Goal: Transaction & Acquisition: Purchase product/service

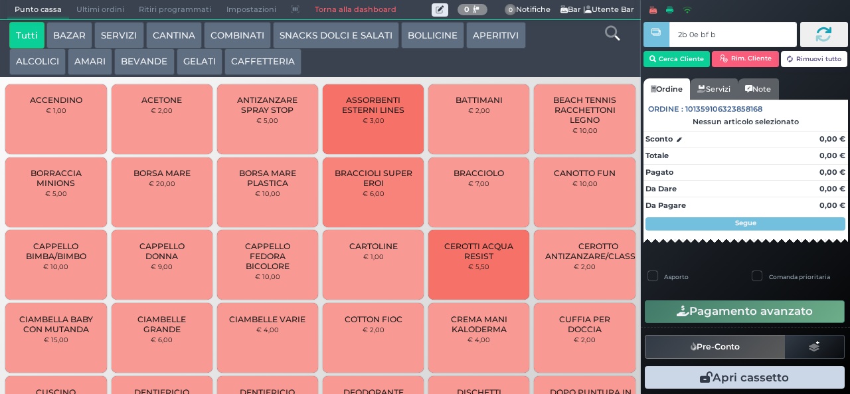
type input "2b 0e bf b9"
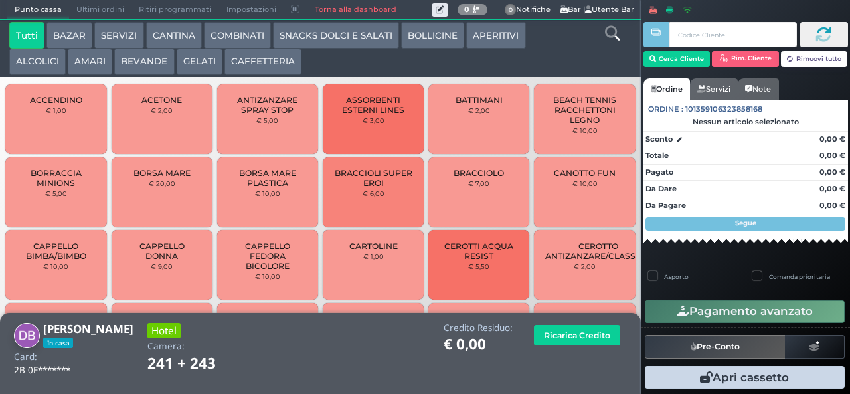
click at [259, 62] on button "CAFFETTERIA" at bounding box center [262, 61] width 77 height 27
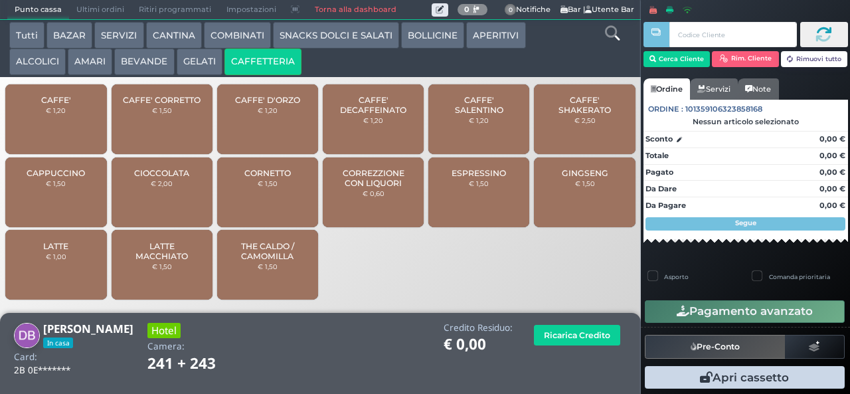
click at [487, 115] on span "CAFFE' SALENTINO" at bounding box center [478, 105] width 79 height 20
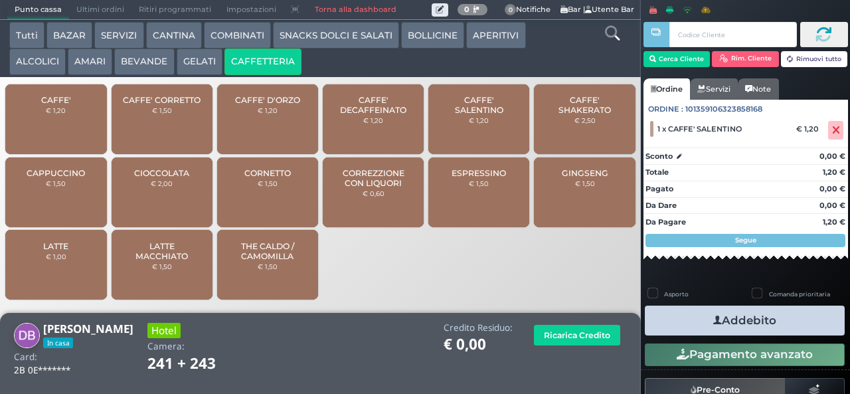
click at [733, 326] on button "Addebito" at bounding box center [745, 320] width 200 height 30
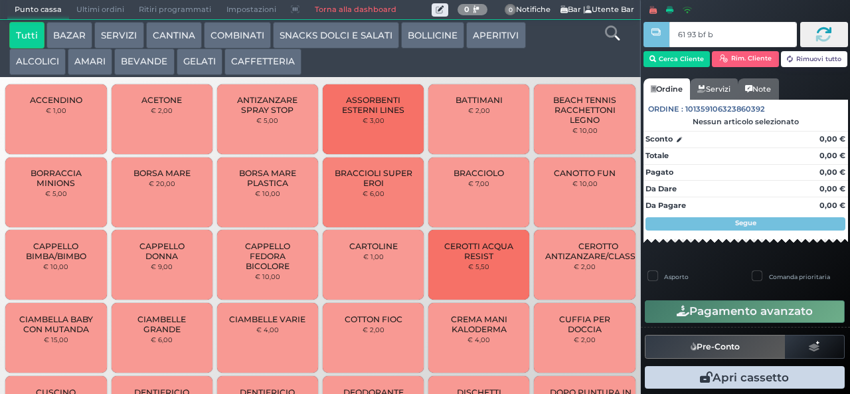
type input "61 93 bf b9"
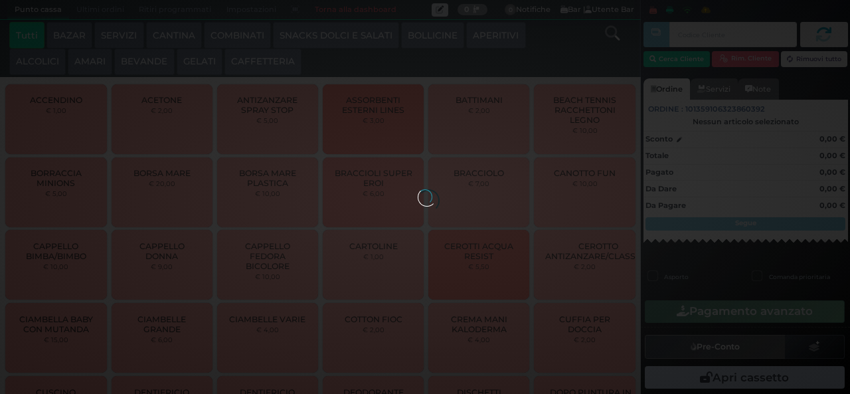
click at [418, 189] on div at bounding box center [425, 196] width 15 height 15
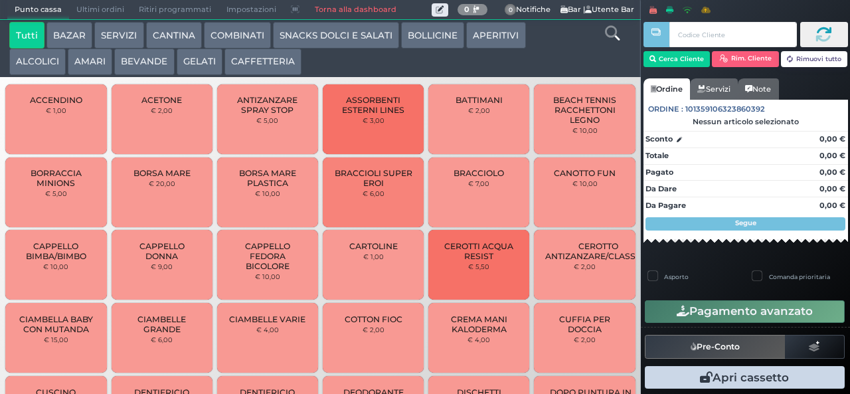
click at [209, 62] on button "GELATI" at bounding box center [200, 61] width 46 height 27
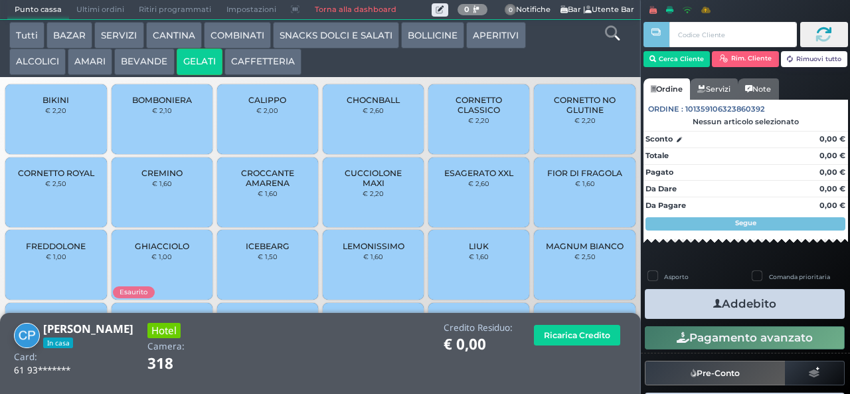
click at [177, 48] on button "GELATI" at bounding box center [200, 61] width 46 height 27
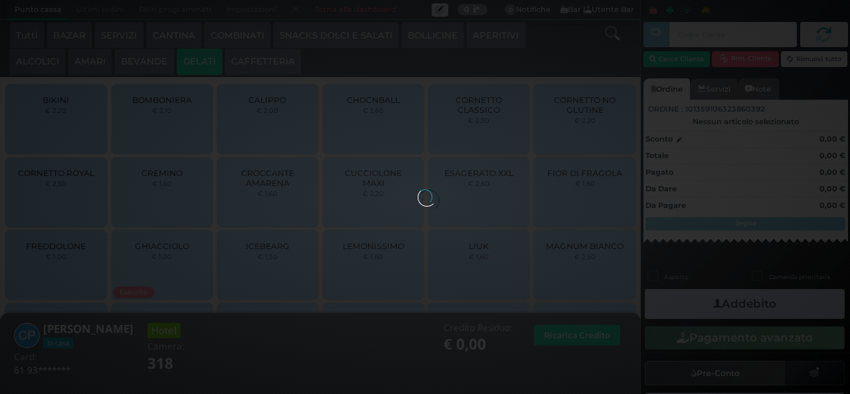
click at [418, 189] on div at bounding box center [425, 196] width 15 height 15
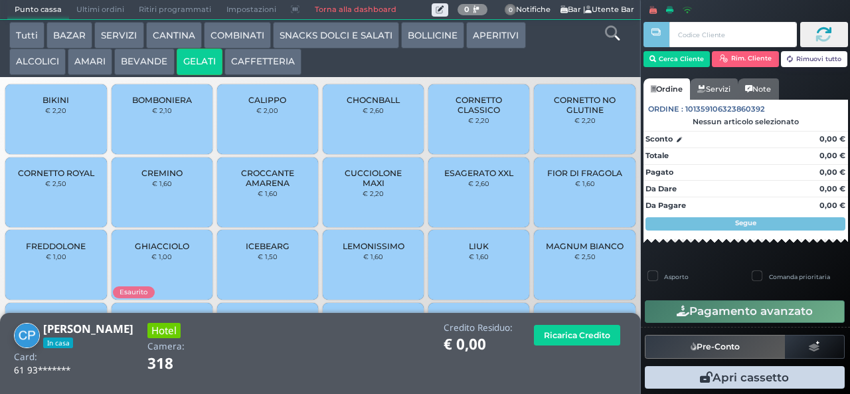
click at [48, 105] on span "BIKINI" at bounding box center [55, 100] width 27 height 10
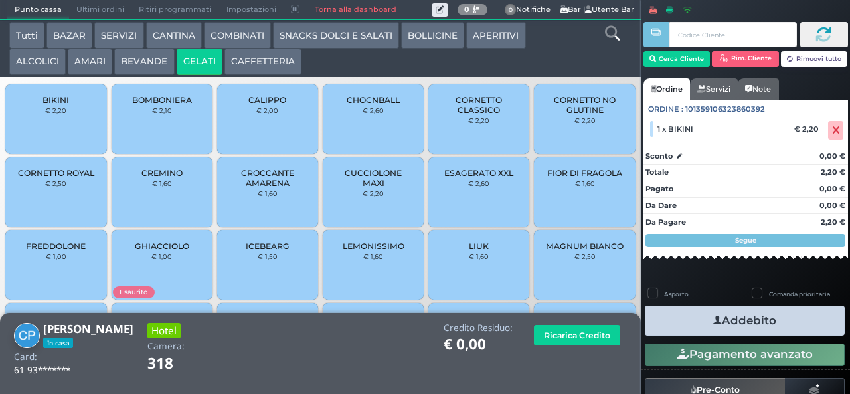
click at [365, 129] on div "CHOCNBALL € 2,60" at bounding box center [373, 119] width 101 height 70
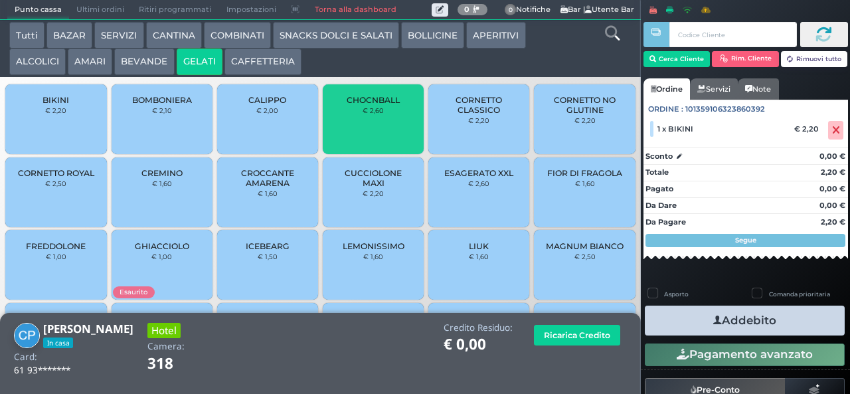
click at [364, 105] on span "CHOCNBALL" at bounding box center [373, 100] width 53 height 10
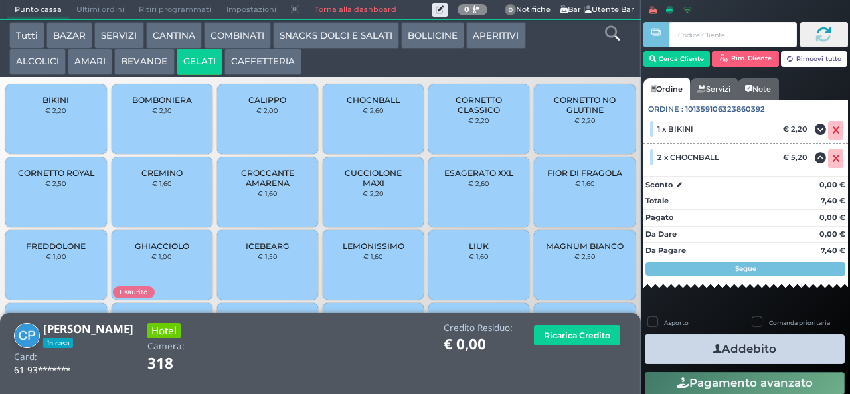
click at [365, 105] on span "CHOCNBALL" at bounding box center [373, 100] width 53 height 10
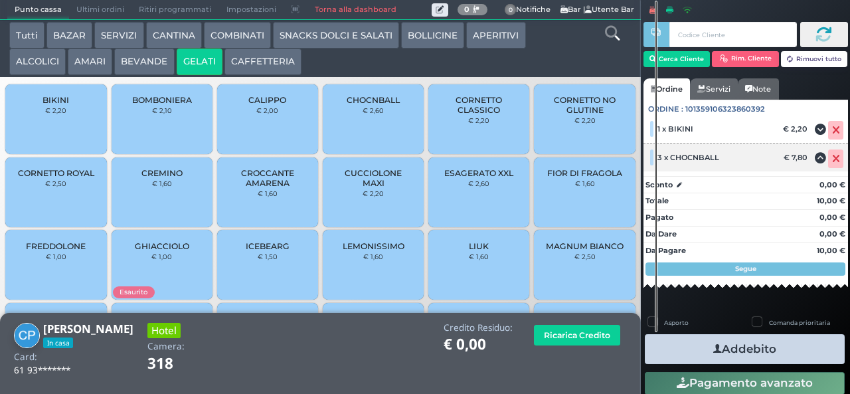
click at [832, 159] on icon at bounding box center [836, 159] width 8 height 1
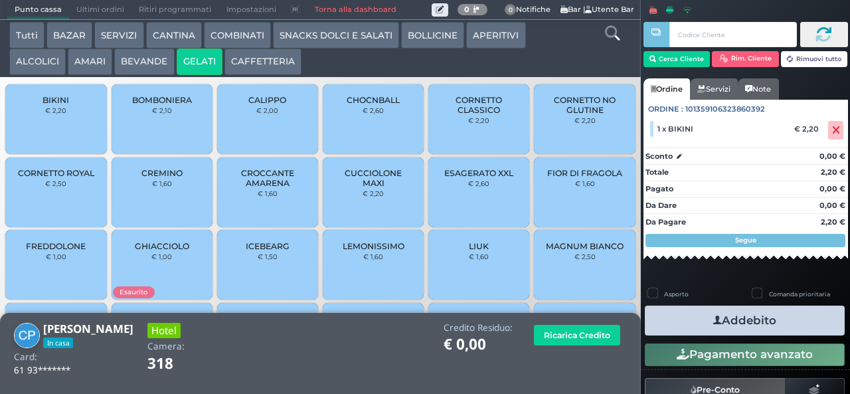
click at [481, 115] on span "CORNETTO CLASSICO" at bounding box center [478, 105] width 79 height 20
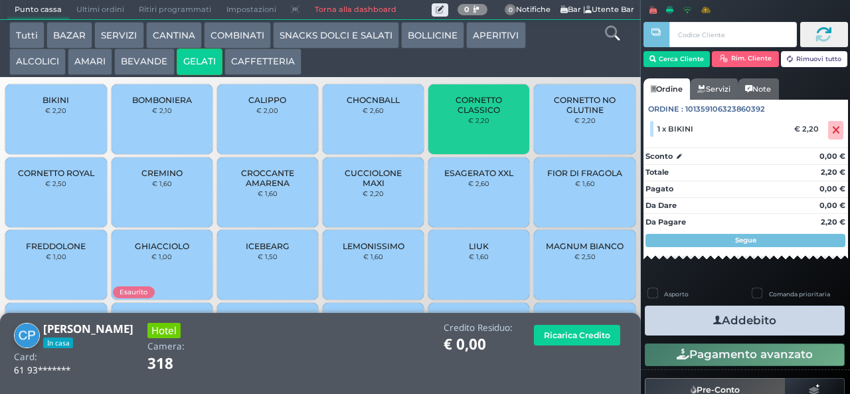
click at [463, 115] on span "CORNETTO CLASSICO" at bounding box center [478, 105] width 79 height 20
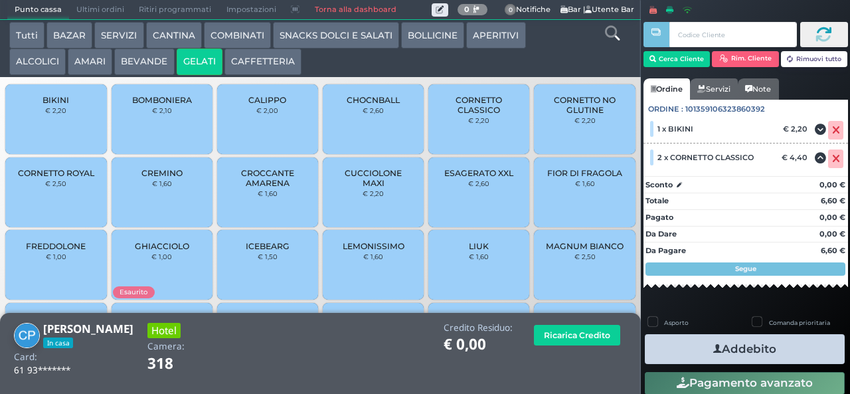
click at [454, 112] on span "CORNETTO CLASSICO" at bounding box center [478, 105] width 79 height 20
click at [713, 347] on icon "button" at bounding box center [717, 349] width 9 height 14
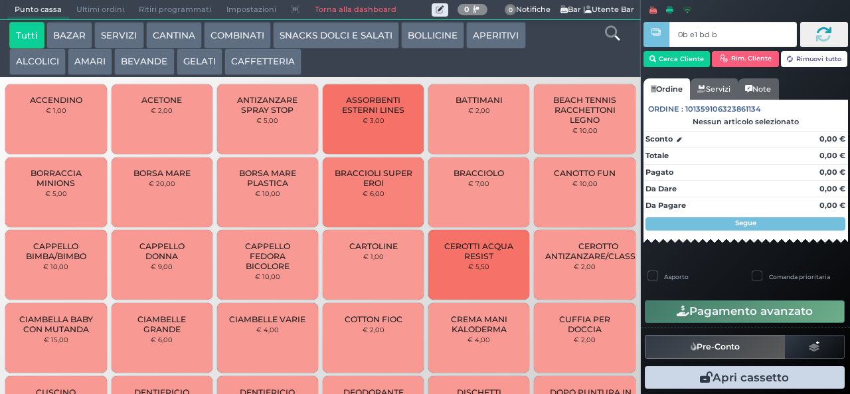
type input "0b e1 bd b9"
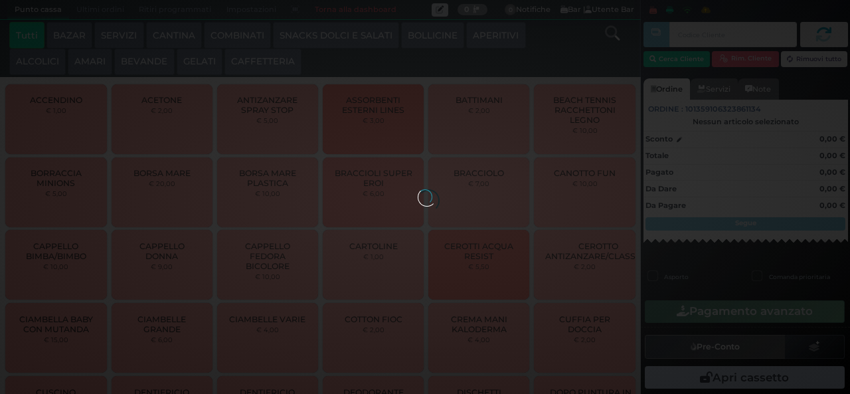
click at [418, 189] on div at bounding box center [425, 196] width 15 height 15
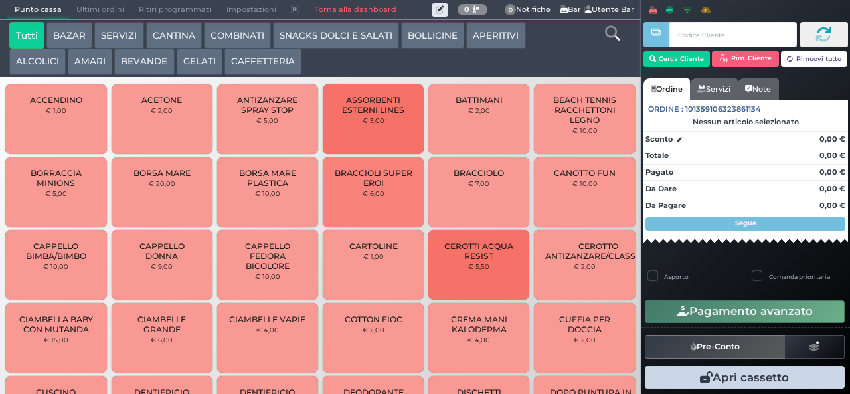
click at [200, 66] on button "GELATI" at bounding box center [200, 61] width 46 height 27
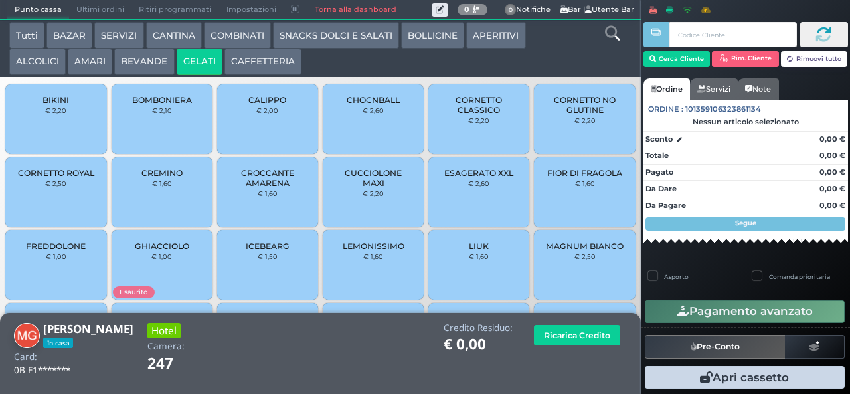
click at [277, 188] on span "CROCCANTE AMARENA" at bounding box center [267, 178] width 79 height 20
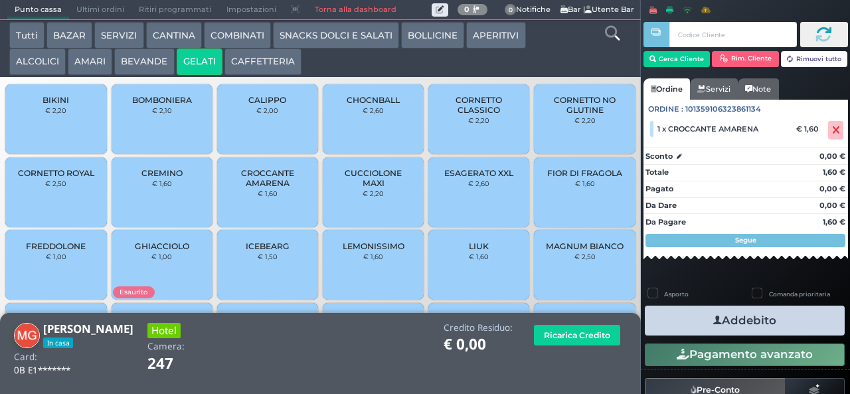
click at [217, 224] on div "CROCCANTE AMARENA € 1,60" at bounding box center [267, 192] width 101 height 70
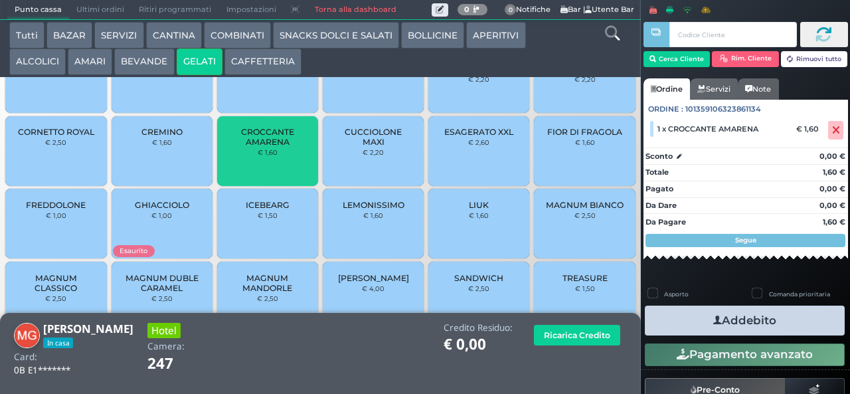
scroll to position [66, 0]
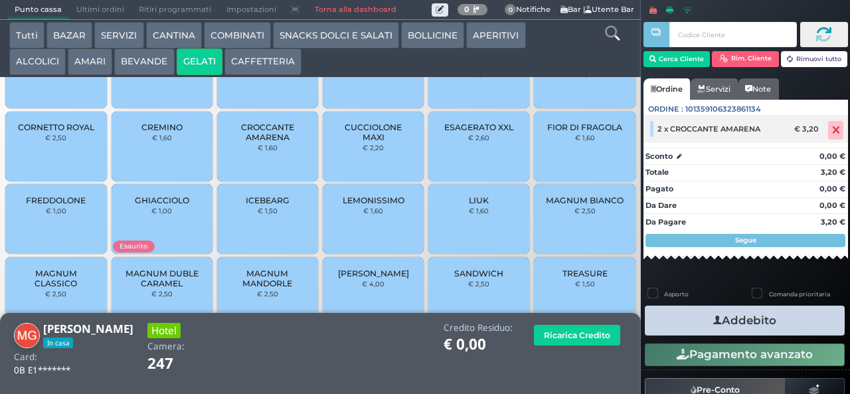
click at [832, 130] on icon at bounding box center [836, 130] width 8 height 1
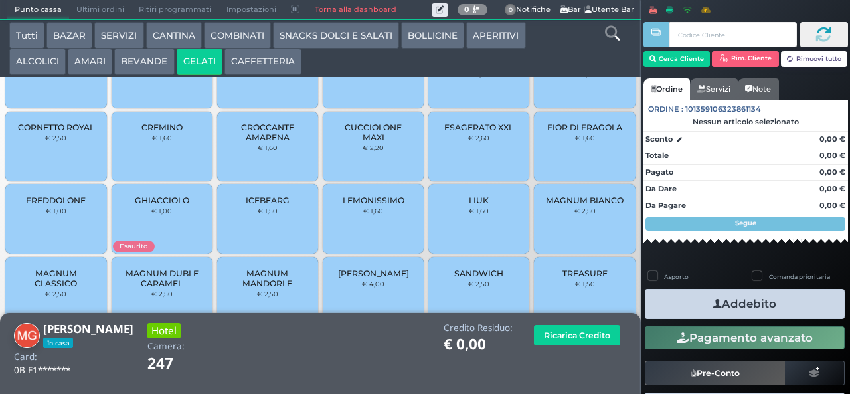
click at [283, 141] on span "CROCCANTE AMARENA" at bounding box center [267, 132] width 79 height 20
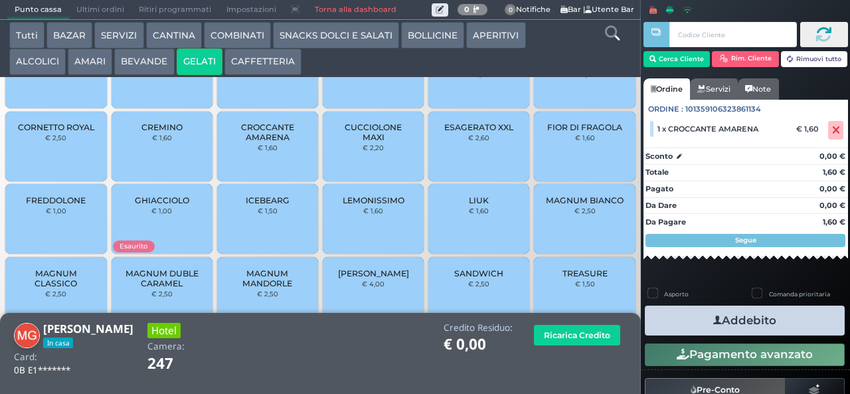
click at [289, 288] on span "MAGNUM MANDORLE" at bounding box center [267, 278] width 79 height 20
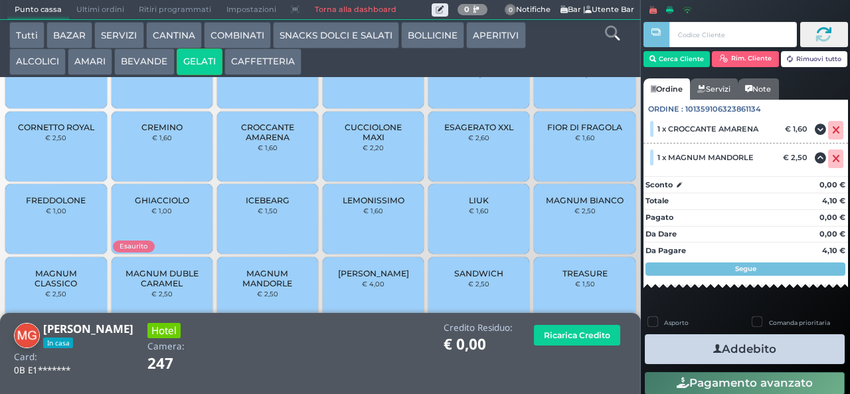
click at [770, 340] on button "Addebito" at bounding box center [745, 349] width 200 height 30
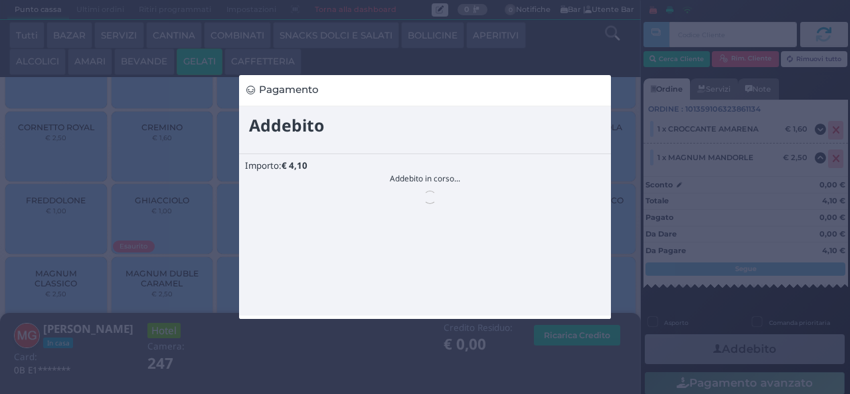
scroll to position [0, 0]
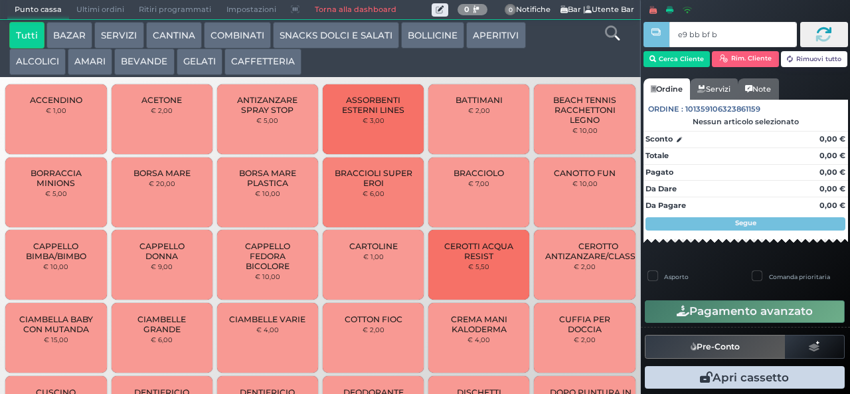
type input "e9 bb bf b9"
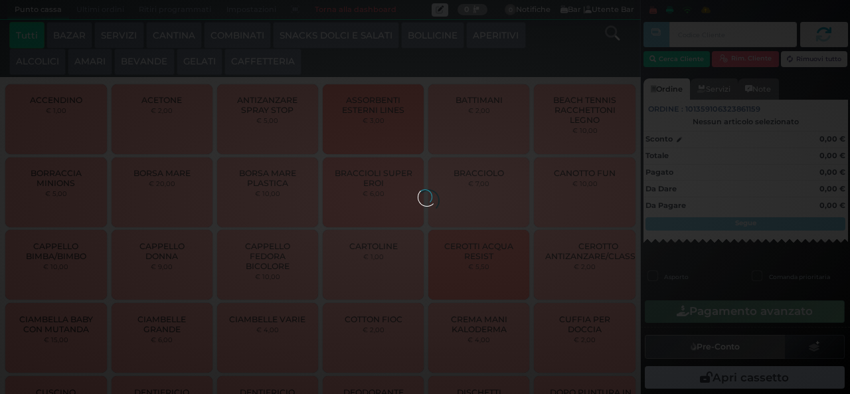
click at [204, 59] on button "GELATI" at bounding box center [200, 61] width 46 height 27
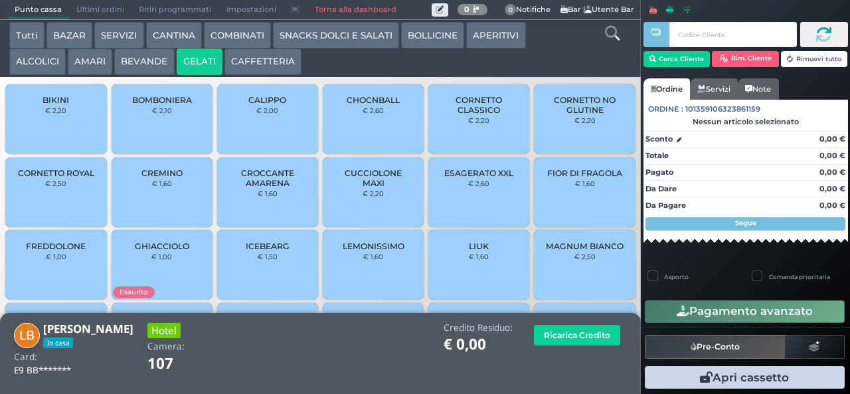
click at [476, 115] on span "CORNETTO CLASSICO" at bounding box center [478, 105] width 79 height 20
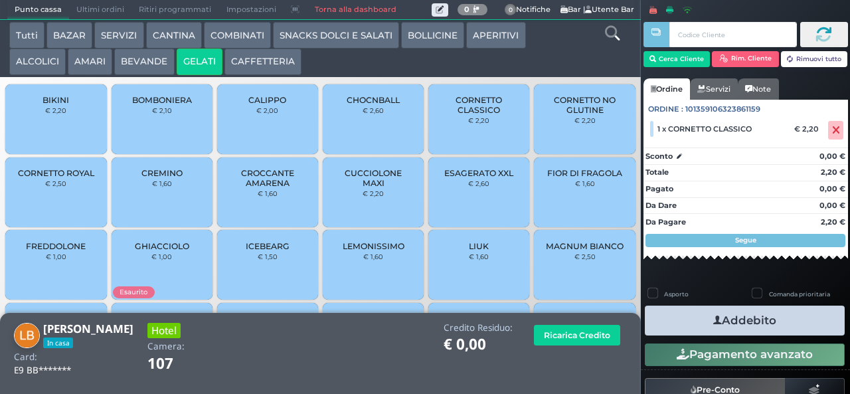
click at [351, 188] on span "CUCCIOLONE MAXI" at bounding box center [373, 178] width 79 height 20
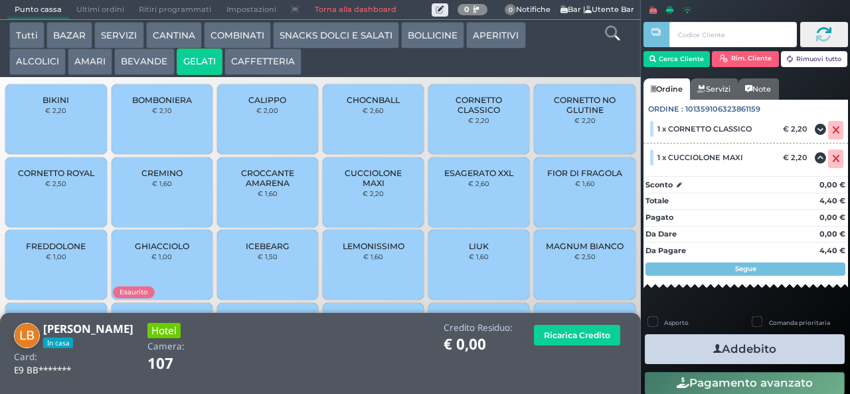
click at [717, 337] on button "Addebito" at bounding box center [745, 349] width 200 height 30
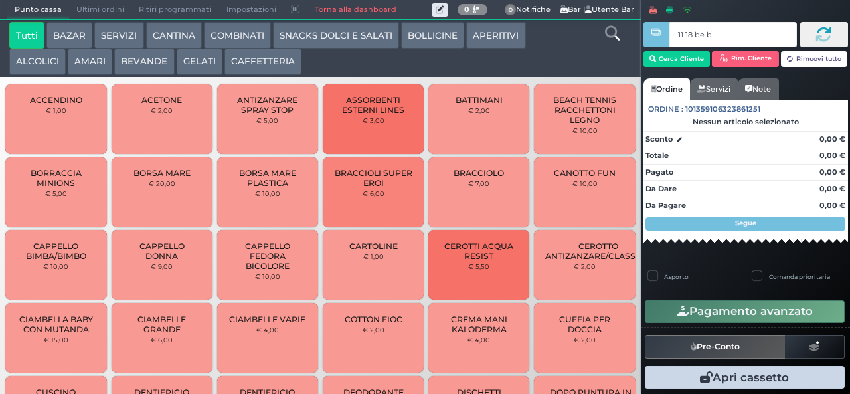
type input "11 18 be b9"
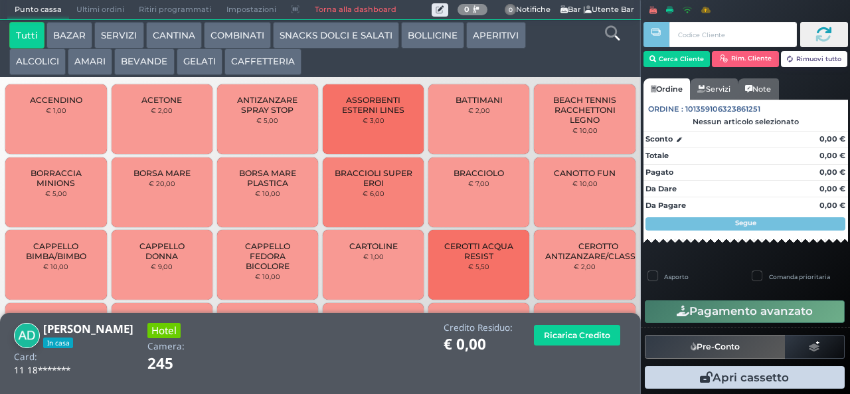
click at [191, 68] on button "GELATI" at bounding box center [200, 61] width 46 height 27
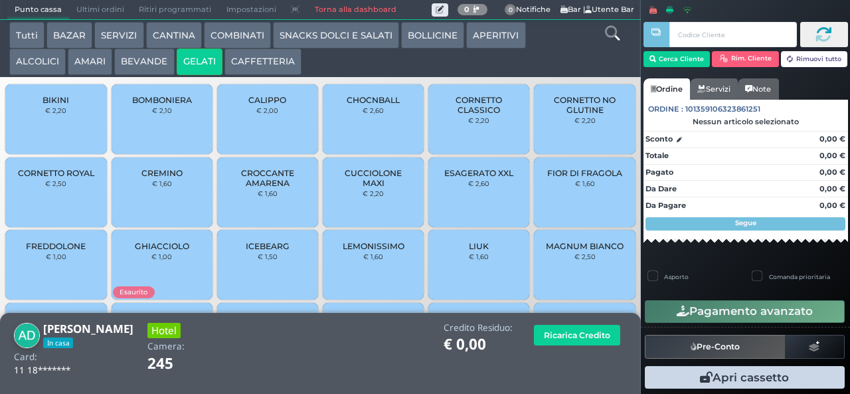
click at [463, 178] on span "ESAGERATO XXL" at bounding box center [478, 173] width 69 height 10
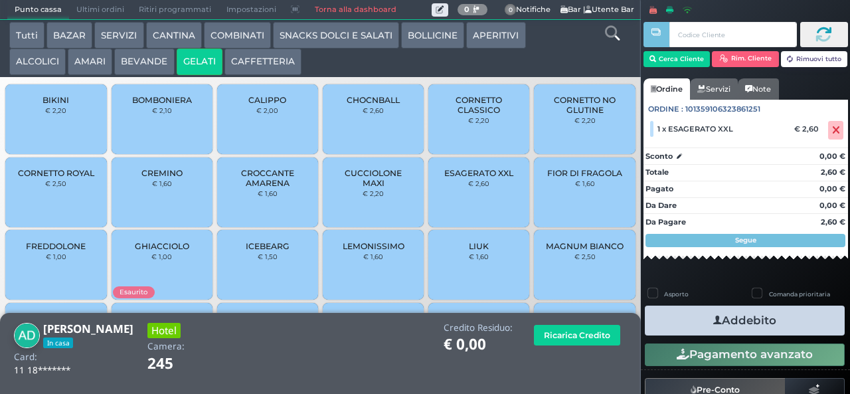
scroll to position [88, 0]
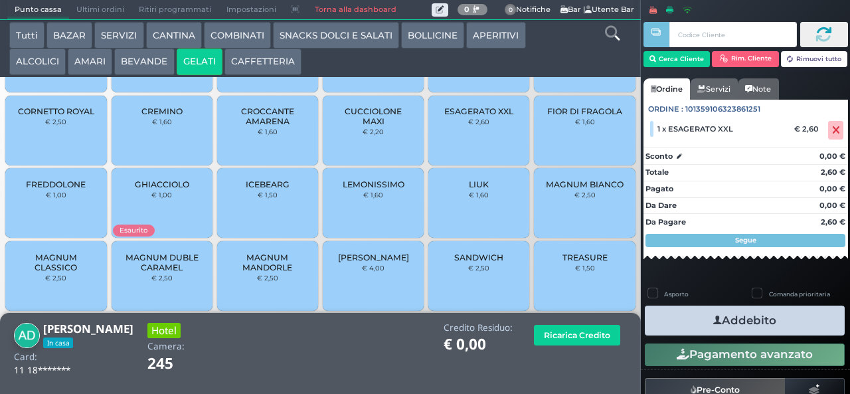
click at [258, 272] on span "MAGNUM MANDORLE" at bounding box center [267, 262] width 79 height 20
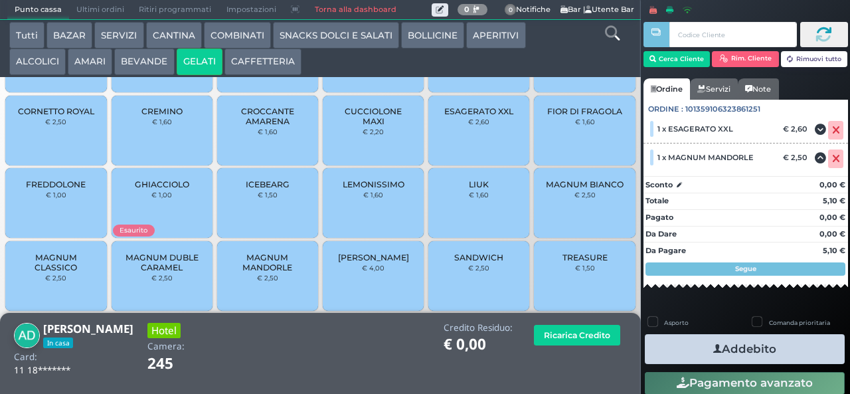
click at [693, 351] on button "Addebito" at bounding box center [745, 349] width 200 height 30
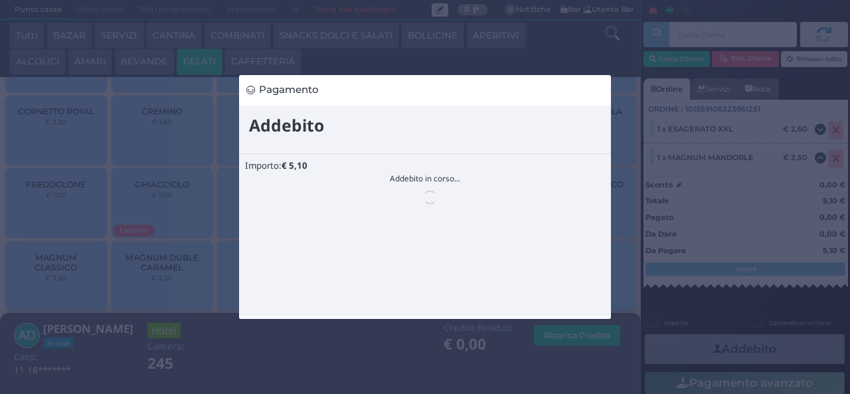
scroll to position [0, 0]
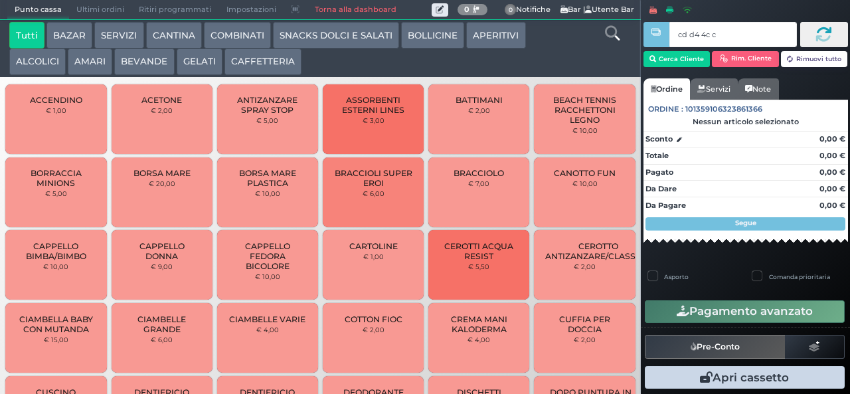
type input "cd d4 4c c3"
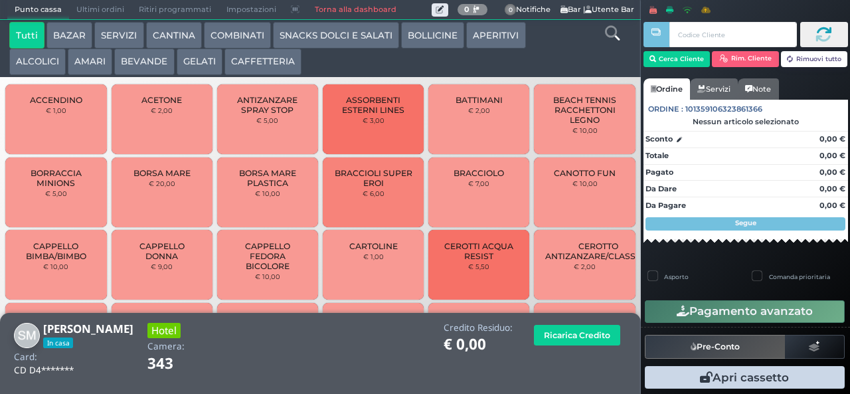
click at [195, 65] on button "GELATI" at bounding box center [200, 61] width 46 height 27
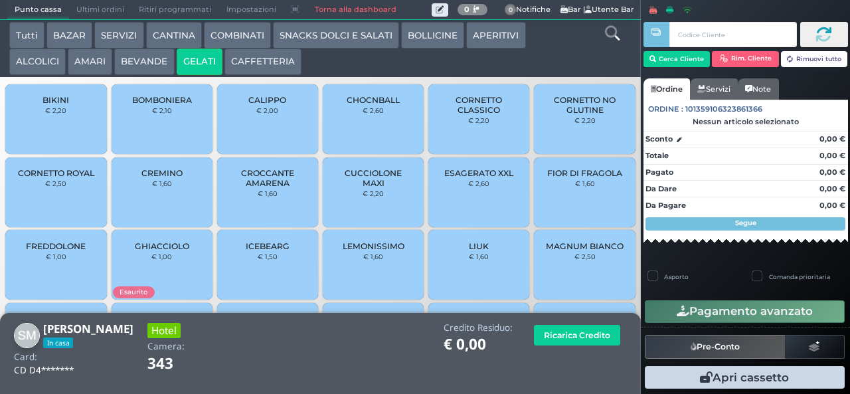
scroll to position [88, 0]
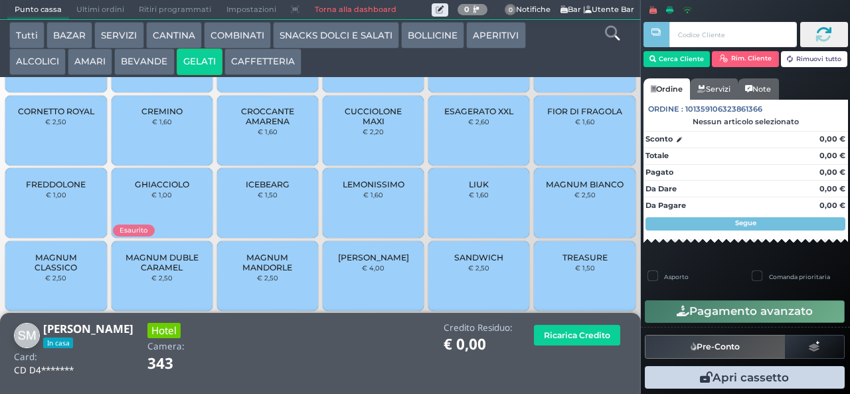
click at [50, 272] on span "MAGNUM CLASSICO" at bounding box center [56, 262] width 79 height 20
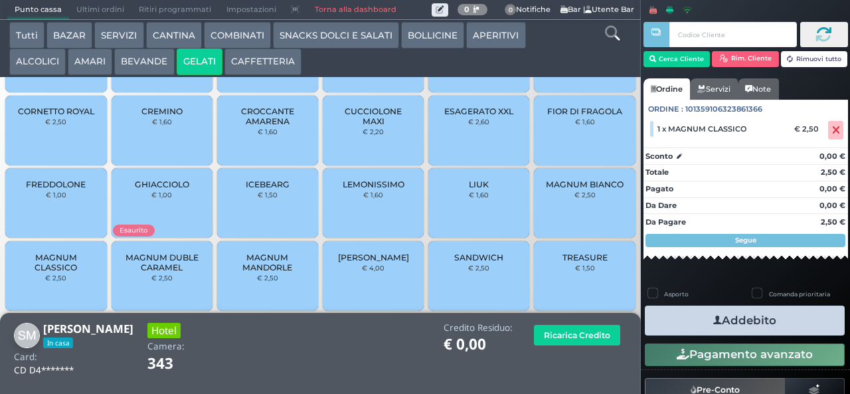
click at [680, 311] on button "Addebito" at bounding box center [745, 320] width 200 height 30
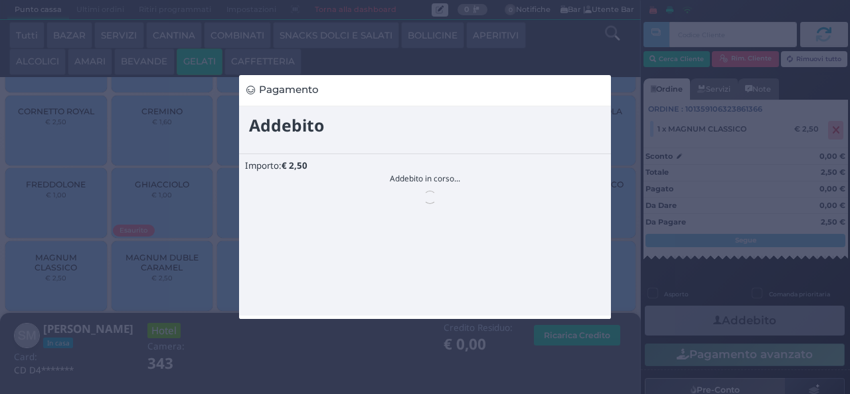
scroll to position [0, 0]
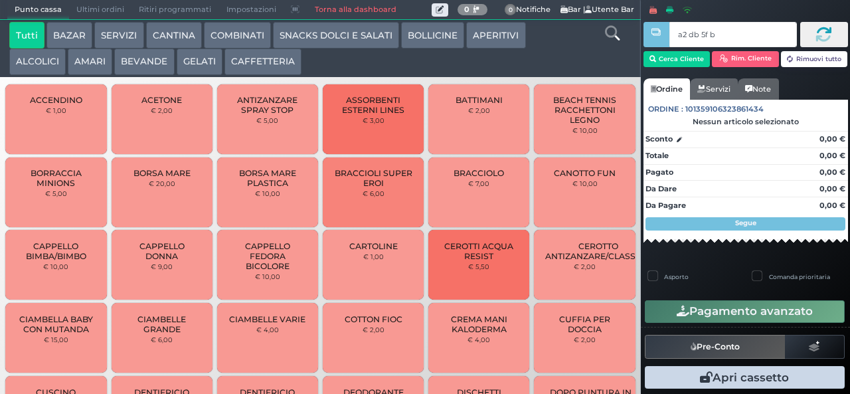
type input "a2 db 5f bb"
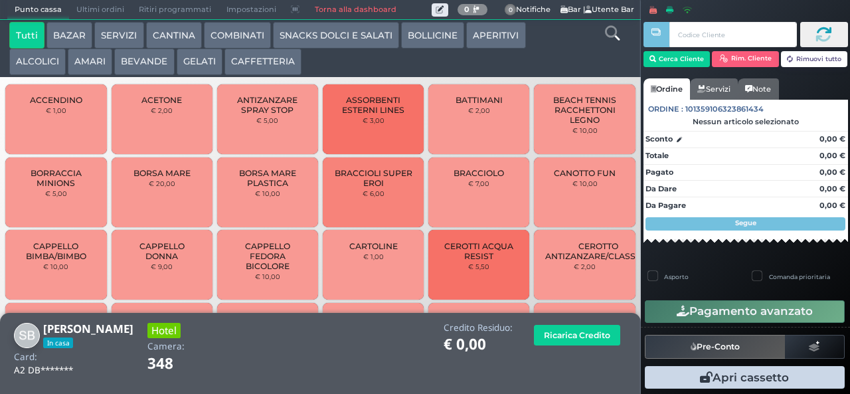
click at [190, 66] on button "GELATI" at bounding box center [200, 61] width 46 height 27
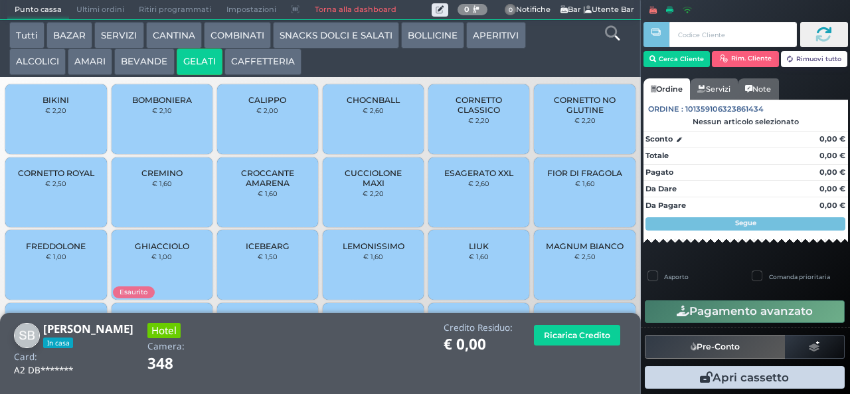
click at [240, 188] on span "CROCCANTE AMARENA" at bounding box center [267, 178] width 79 height 20
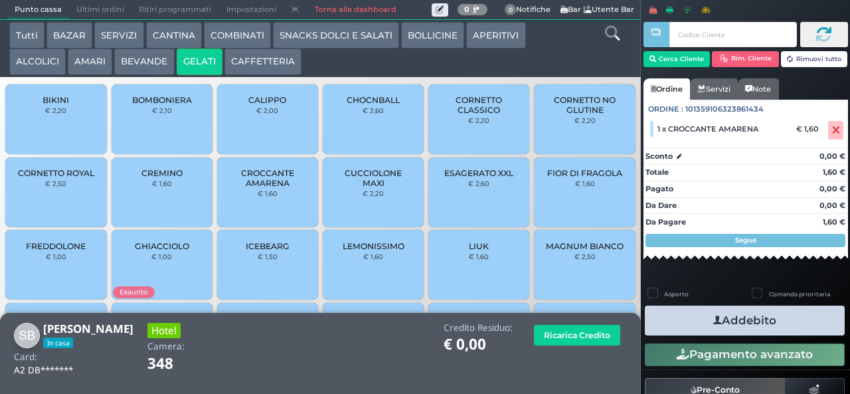
click at [673, 313] on button "Addebito" at bounding box center [745, 320] width 200 height 30
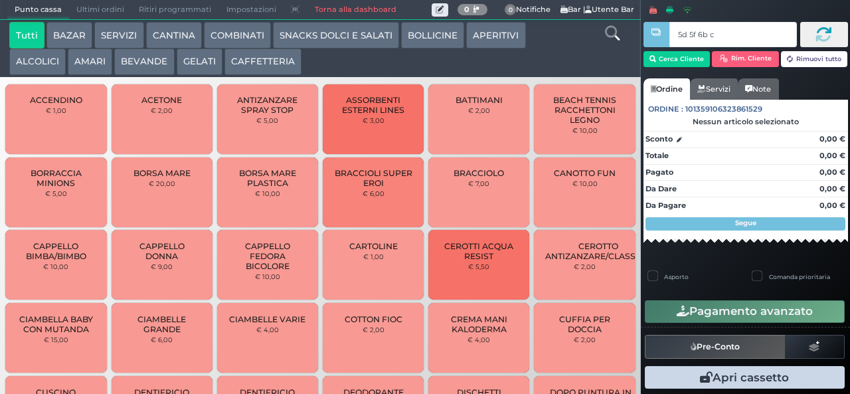
type input "5d 5f 6b c3"
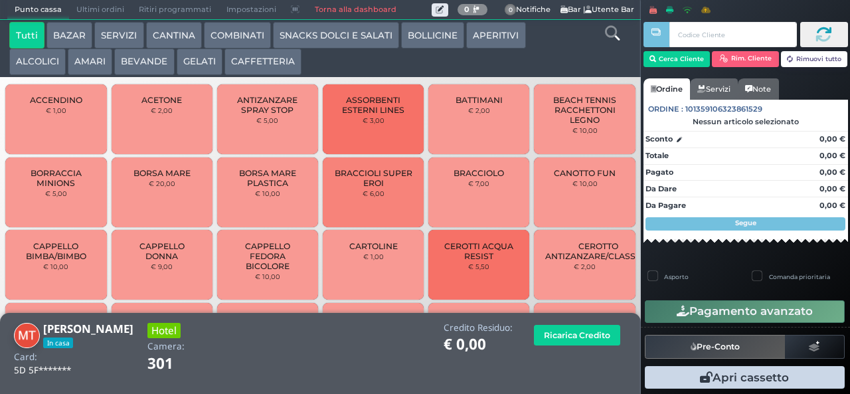
click at [197, 70] on button "GELATI" at bounding box center [200, 61] width 46 height 27
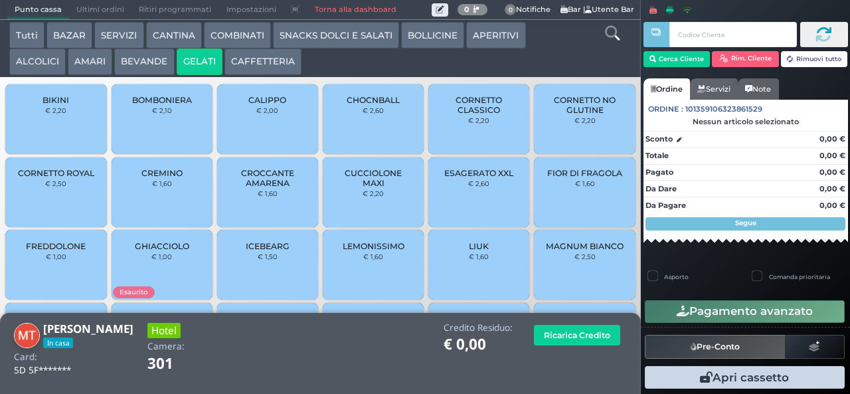
scroll to position [88, 0]
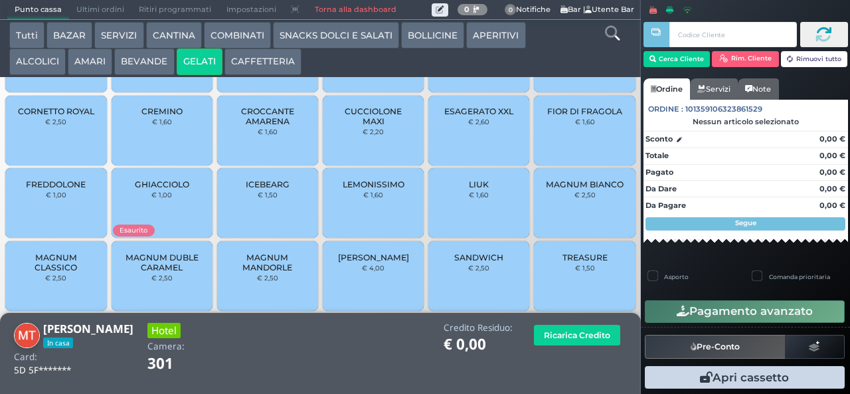
click at [54, 272] on span "MAGNUM CLASSICO" at bounding box center [56, 262] width 79 height 20
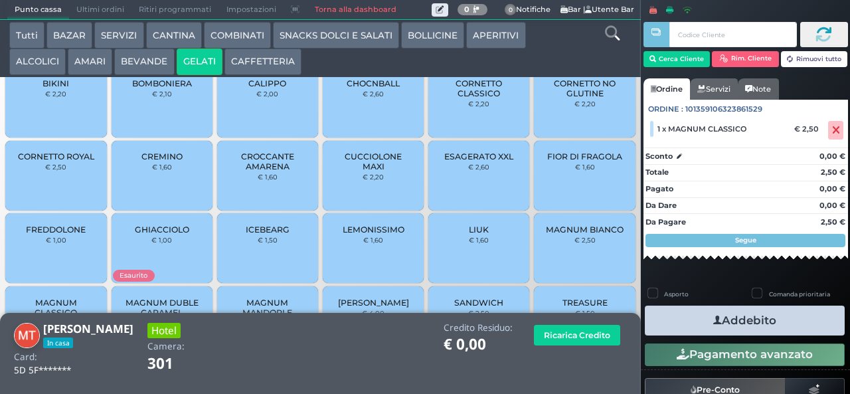
scroll to position [0, 0]
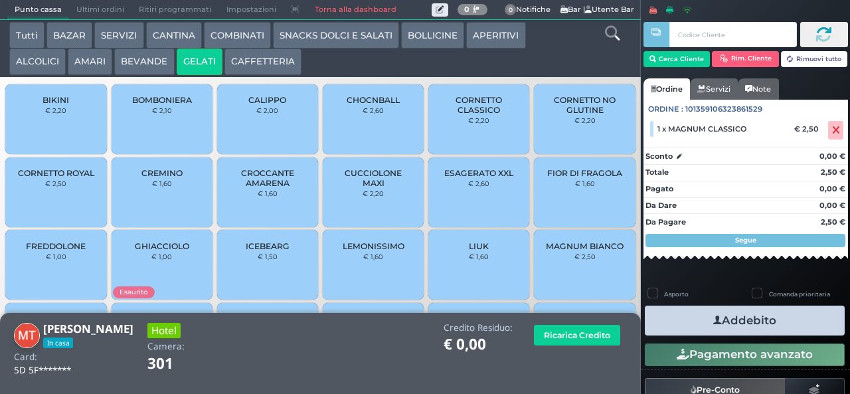
click at [455, 115] on span "CORNETTO CLASSICO" at bounding box center [478, 105] width 79 height 20
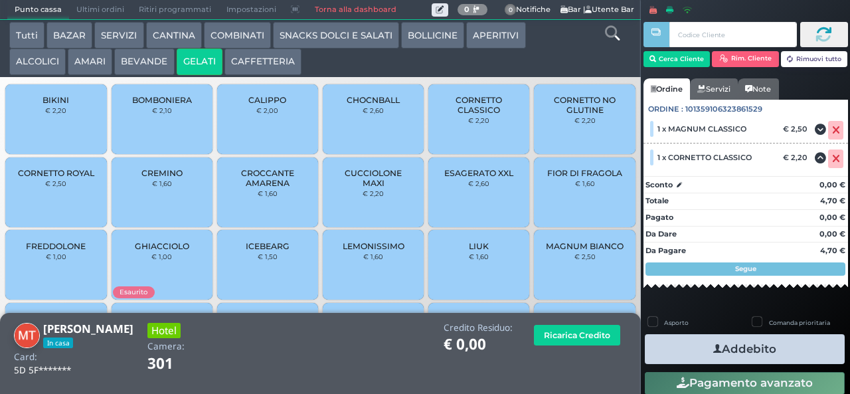
click at [350, 188] on span "CUCCIOLONE MAXI" at bounding box center [373, 178] width 79 height 20
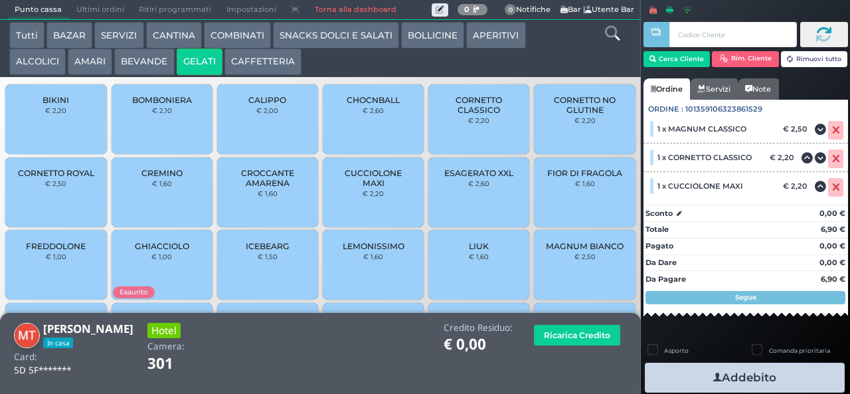
click at [694, 368] on button "Addebito" at bounding box center [745, 377] width 200 height 30
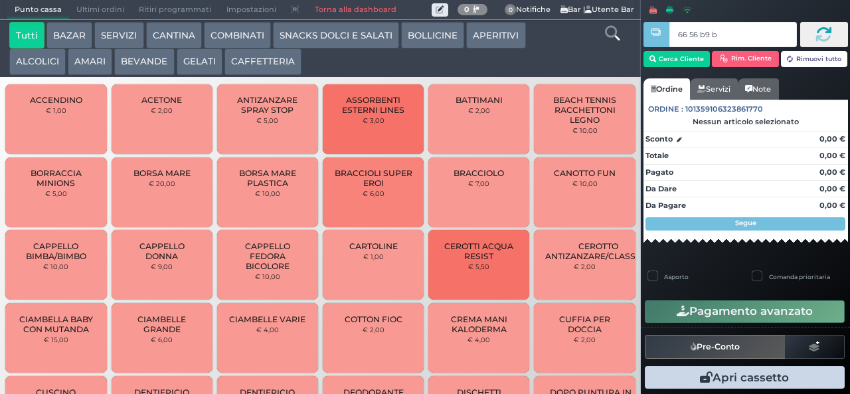
type input "66 56 b9 b9"
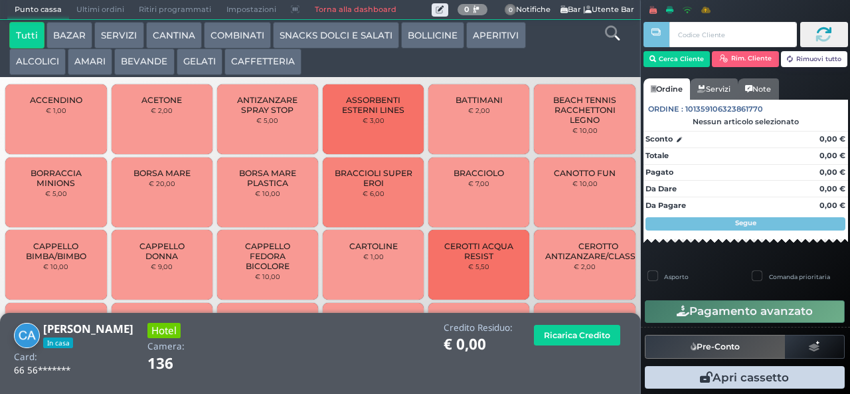
click at [321, 32] on button "SNACKS DOLCI E SALATI" at bounding box center [336, 35] width 126 height 27
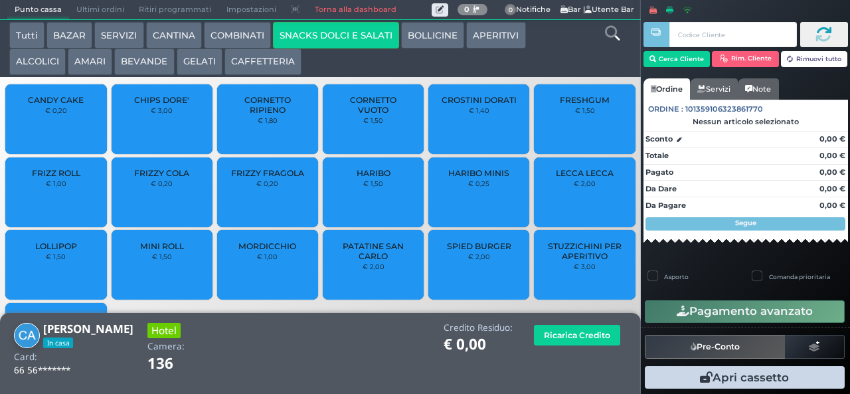
click at [465, 105] on span "CROSTINI DORATI" at bounding box center [478, 100] width 75 height 10
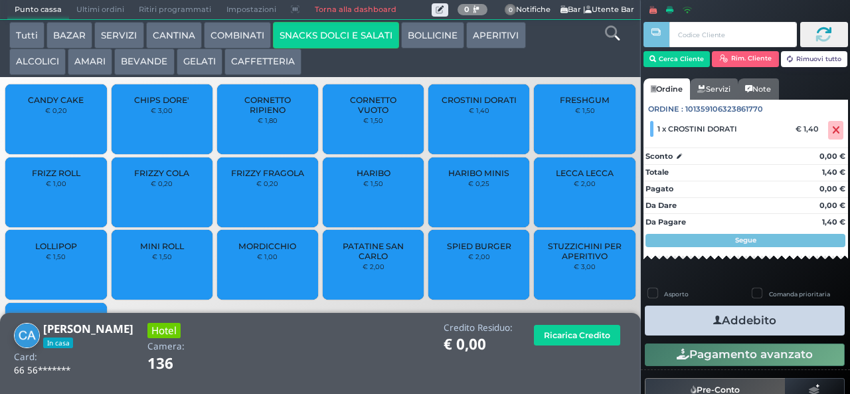
click at [154, 187] on small "€ 0,20" at bounding box center [162, 183] width 22 height 8
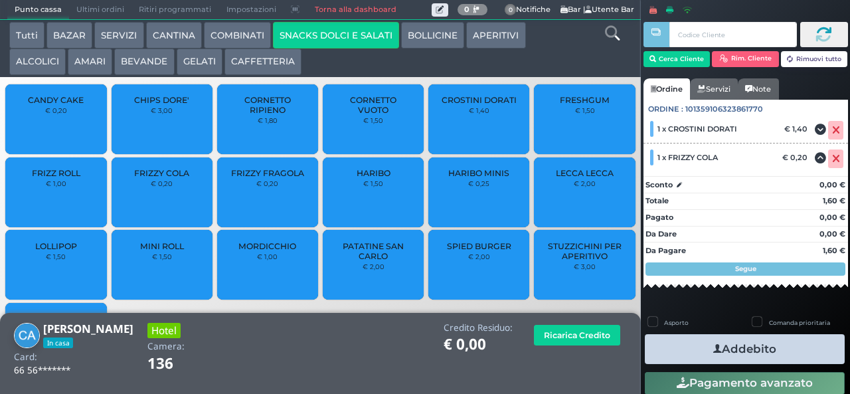
click at [713, 348] on icon "button" at bounding box center [717, 349] width 9 height 14
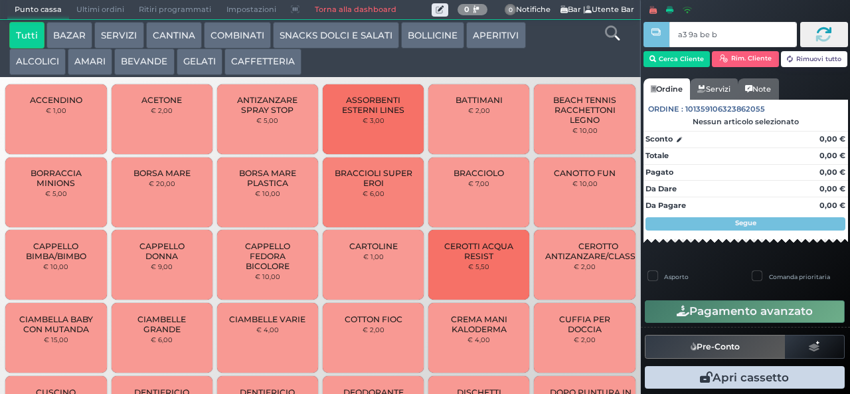
type input "a3 9a be b9"
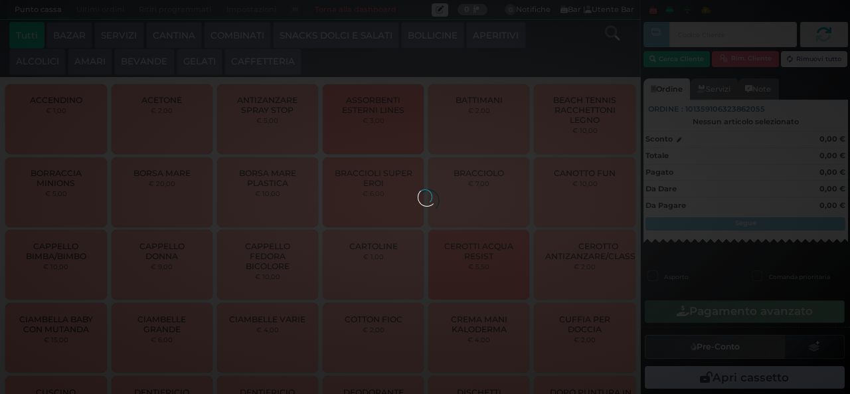
click at [418, 189] on div at bounding box center [425, 196] width 15 height 15
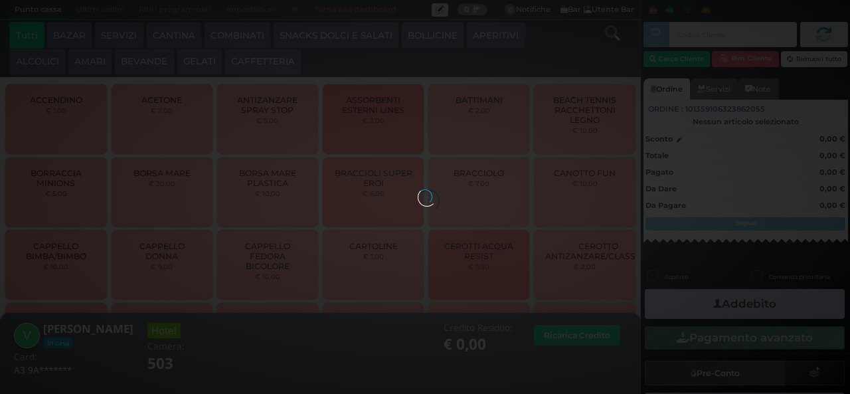
click at [418, 189] on div at bounding box center [425, 196] width 15 height 15
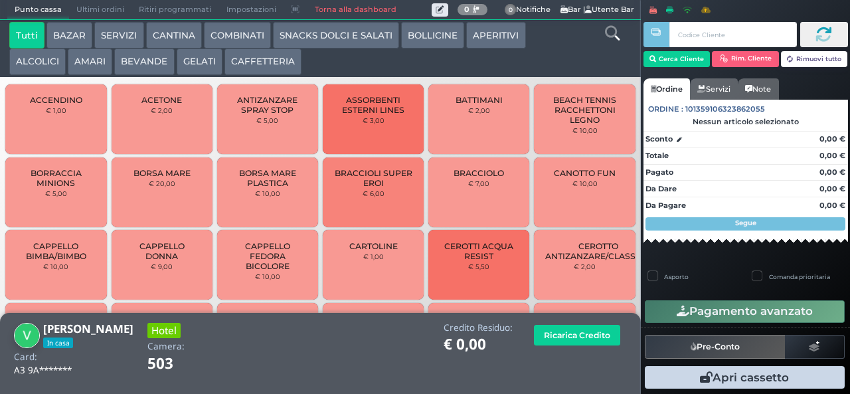
click at [354, 34] on button "SNACKS DOLCI E SALATI" at bounding box center [336, 35] width 126 height 27
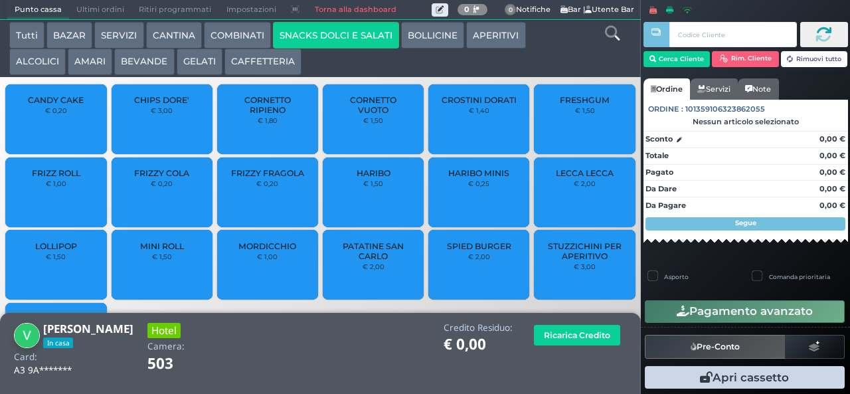
click at [358, 261] on span "PATATINE SAN CARLO" at bounding box center [373, 251] width 79 height 20
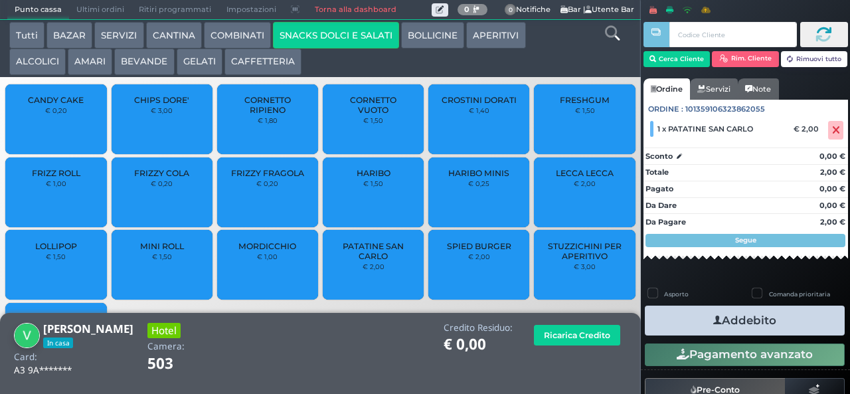
click at [786, 333] on button "Addebito" at bounding box center [745, 320] width 200 height 30
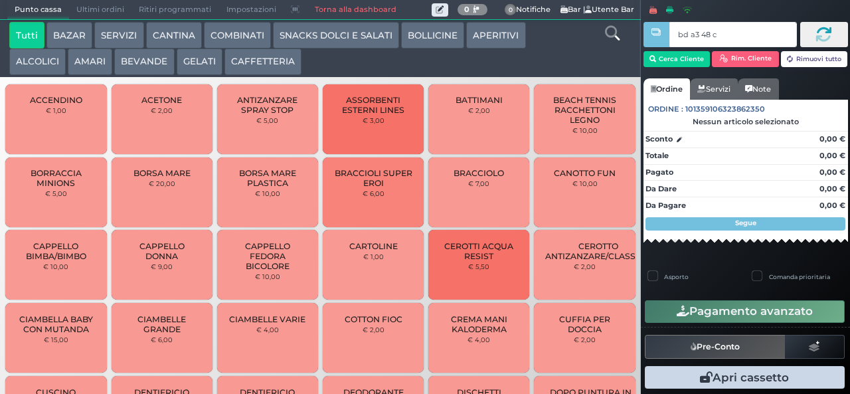
type input "bd a3 48 c3"
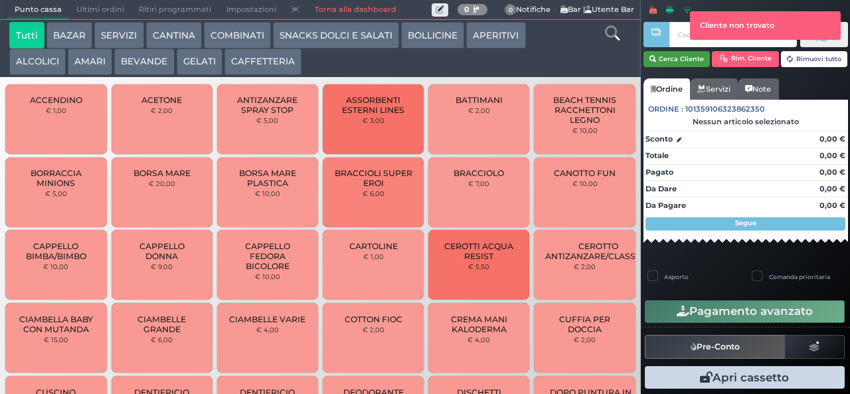
click at [670, 58] on button "Cerca Cliente" at bounding box center [676, 59] width 67 height 16
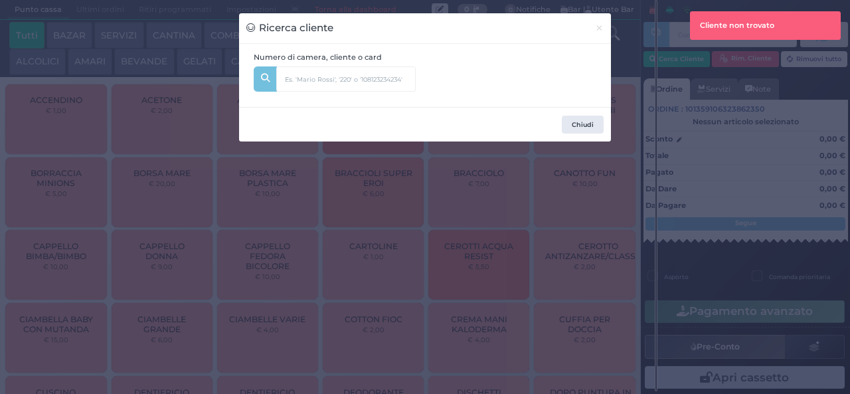
click at [678, 59] on div "Ricerca cliente × Numero di camera, cliente o card Chiudi" at bounding box center [425, 197] width 850 height 394
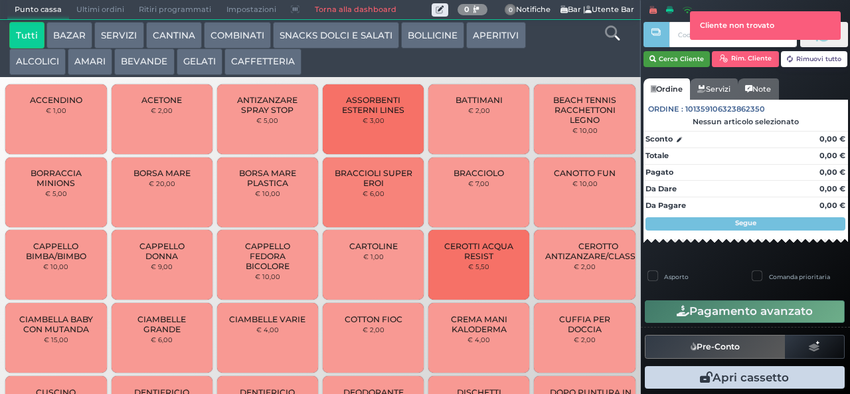
click at [669, 56] on button "Cerca Cliente" at bounding box center [676, 59] width 67 height 16
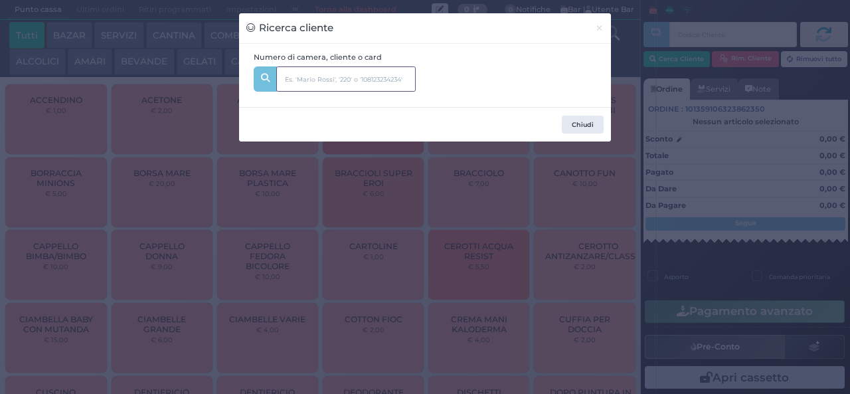
click at [298, 79] on input "text" at bounding box center [345, 78] width 139 height 25
type input "331"
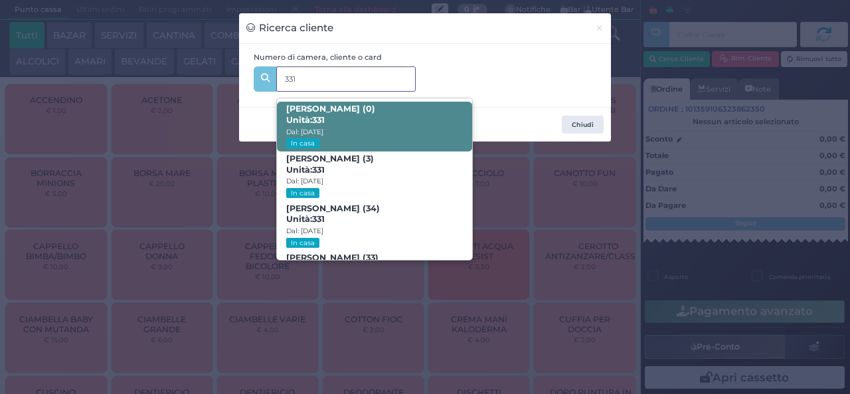
click at [331, 147] on span "REBECCA LIPPOLIS (0) Unità: 331 Dal: 31/08/2025 In casa" at bounding box center [374, 127] width 195 height 50
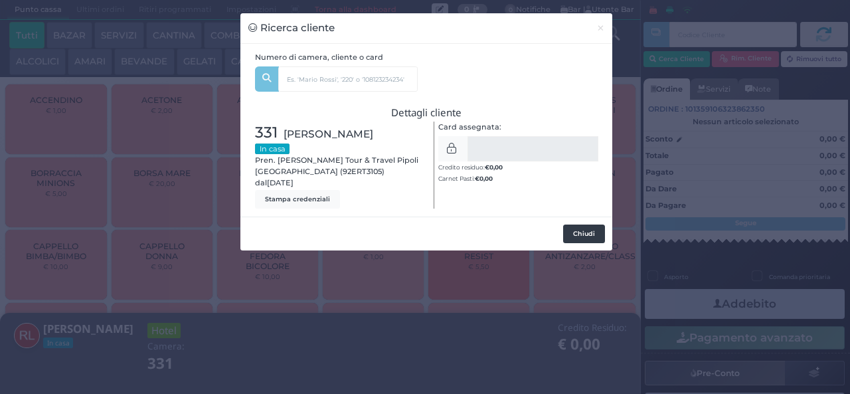
click at [576, 239] on button "Chiudi" at bounding box center [584, 233] width 42 height 19
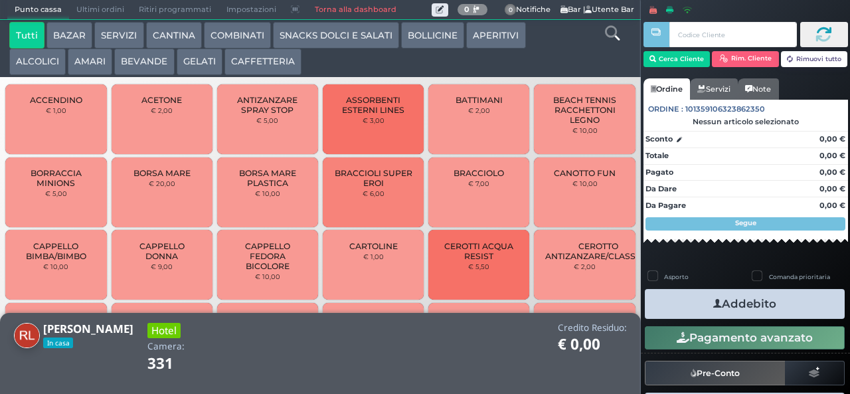
click at [195, 64] on button "GELATI" at bounding box center [200, 61] width 46 height 27
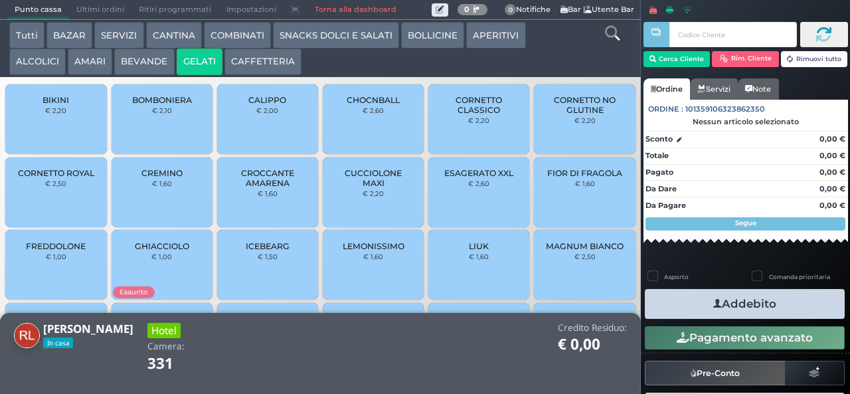
scroll to position [88, 0]
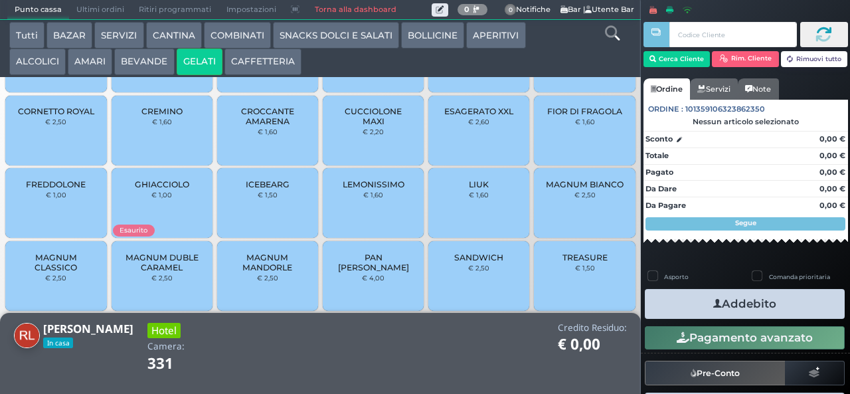
click at [58, 272] on span "MAGNUM CLASSICO" at bounding box center [56, 262] width 79 height 20
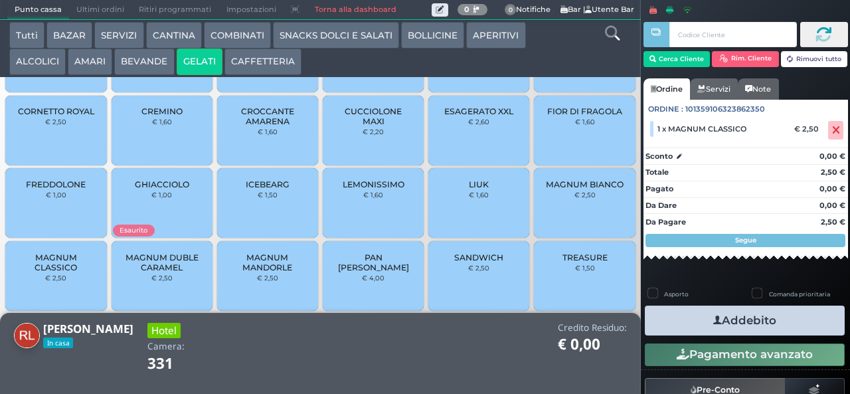
click at [688, 325] on button "Addebito" at bounding box center [745, 320] width 200 height 30
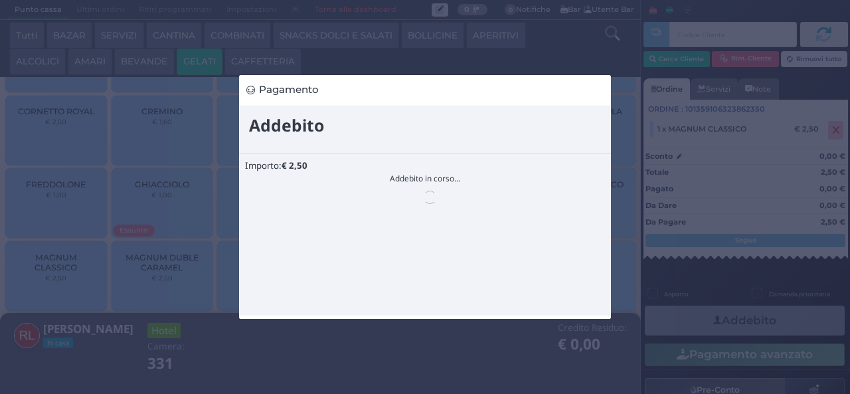
scroll to position [0, 0]
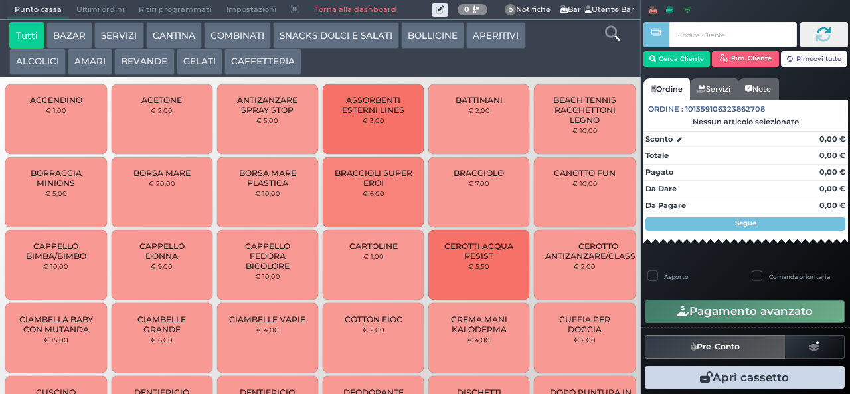
click at [193, 58] on button "GELATI" at bounding box center [200, 61] width 46 height 27
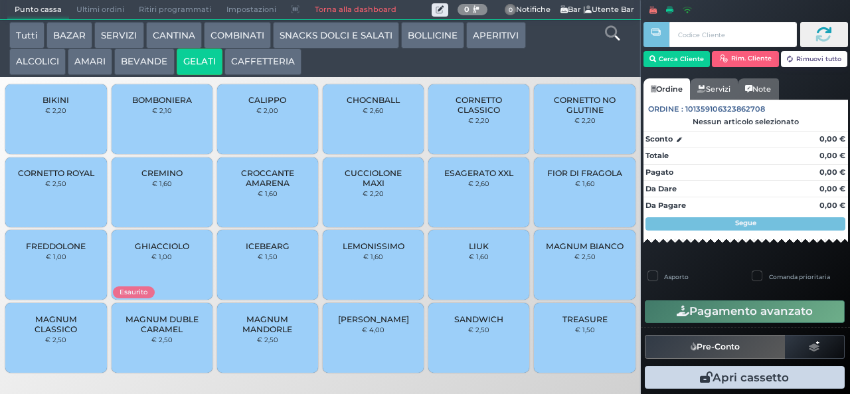
click at [174, 250] on span "GHIACCIOLO" at bounding box center [162, 246] width 54 height 10
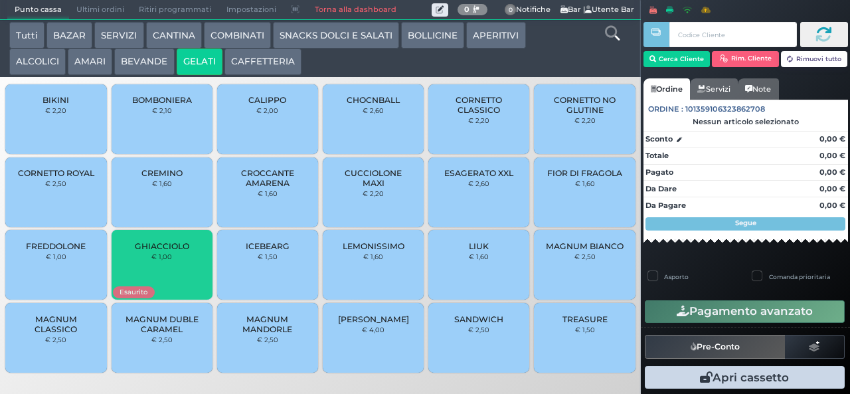
click at [155, 66] on button "BEVANDE" at bounding box center [144, 61] width 60 height 27
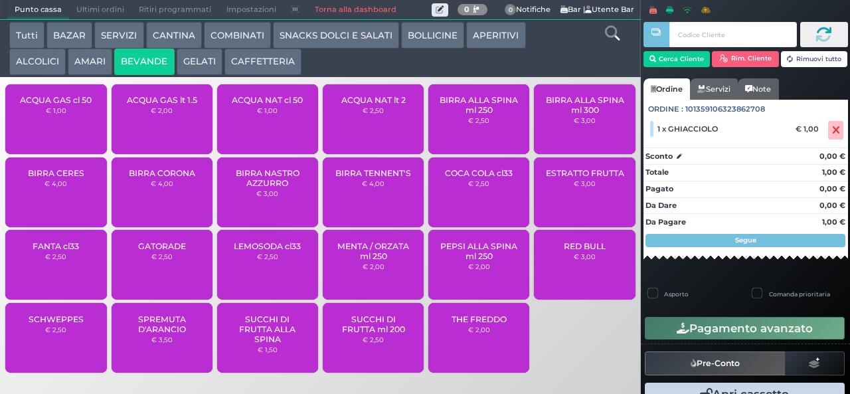
click at [278, 68] on button "CAFFETTERIA" at bounding box center [262, 61] width 77 height 27
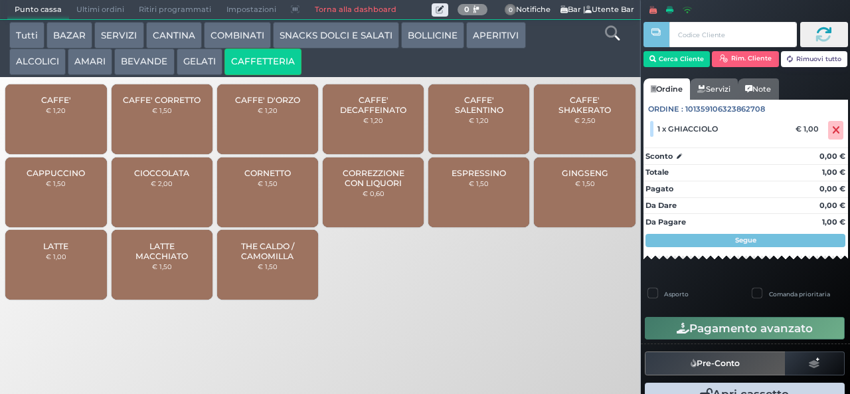
click at [340, 40] on button "SNACKS DOLCI E SALATI" at bounding box center [336, 35] width 126 height 27
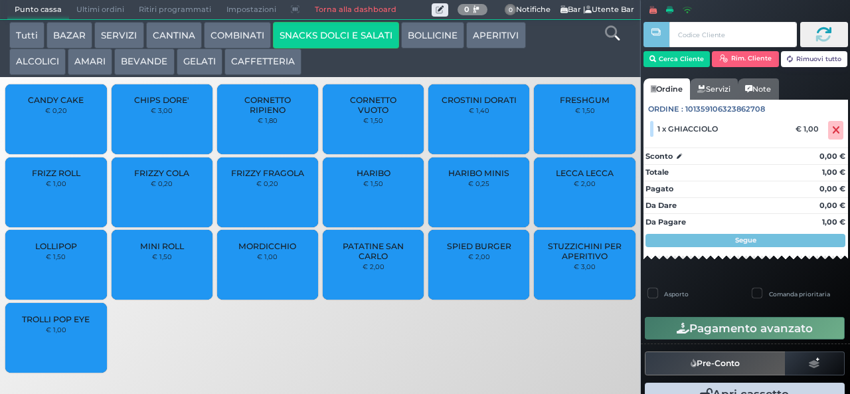
click at [385, 258] on span "PATATINE SAN CARLO" at bounding box center [373, 251] width 79 height 20
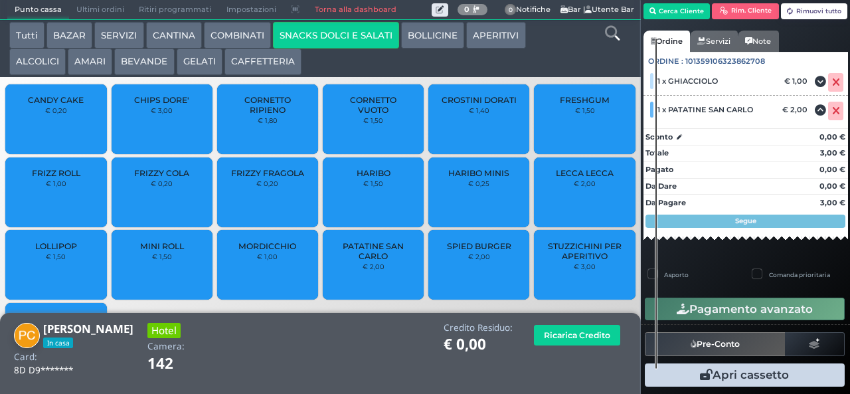
scroll to position [68, 0]
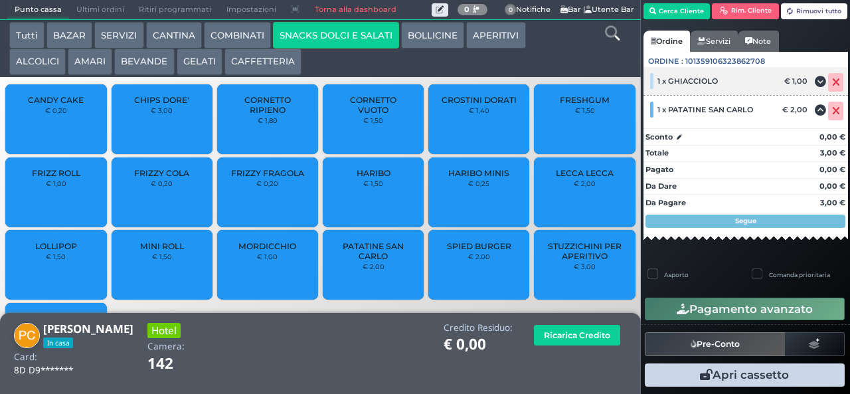
click at [832, 83] on icon at bounding box center [836, 82] width 8 height 1
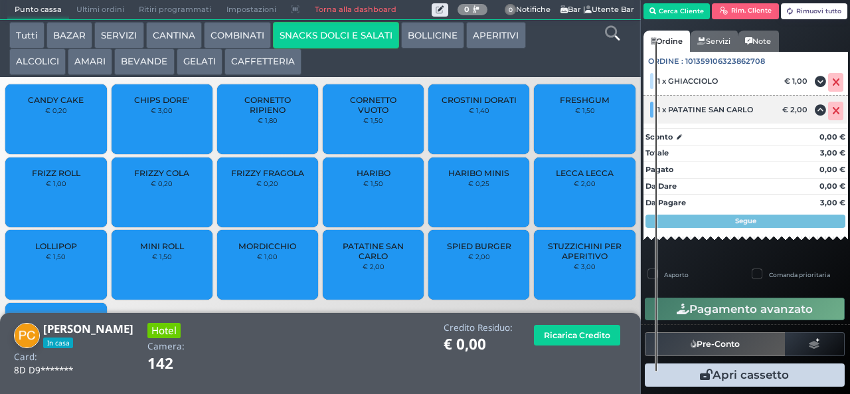
click at [832, 111] on icon at bounding box center [836, 111] width 8 height 1
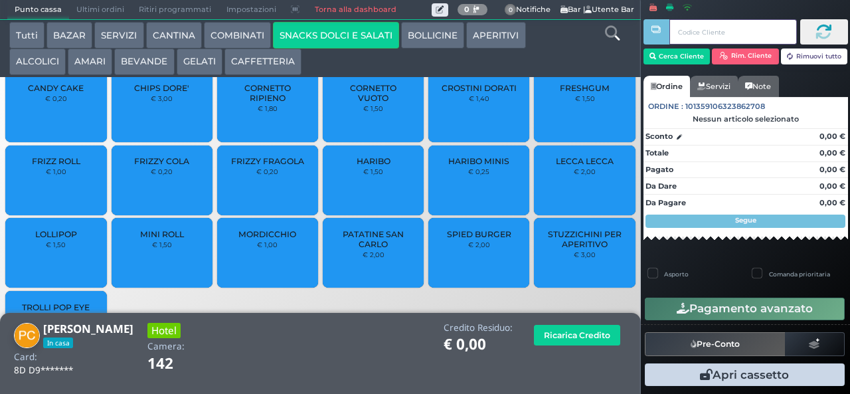
scroll to position [0, 0]
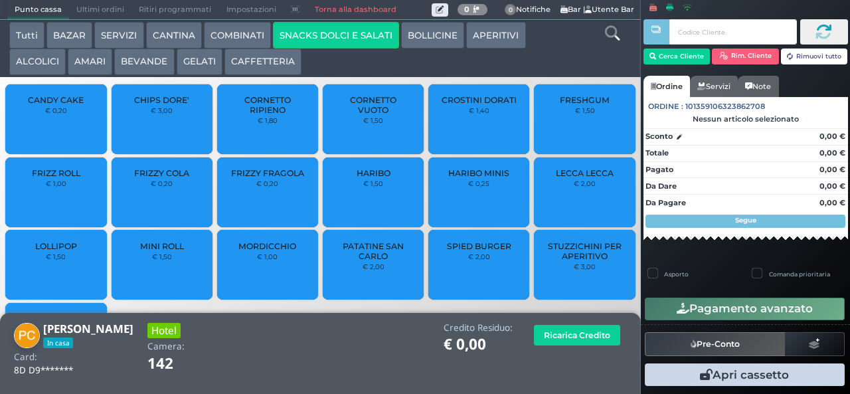
click at [369, 261] on span "PATATINE SAN CARLO" at bounding box center [373, 251] width 79 height 20
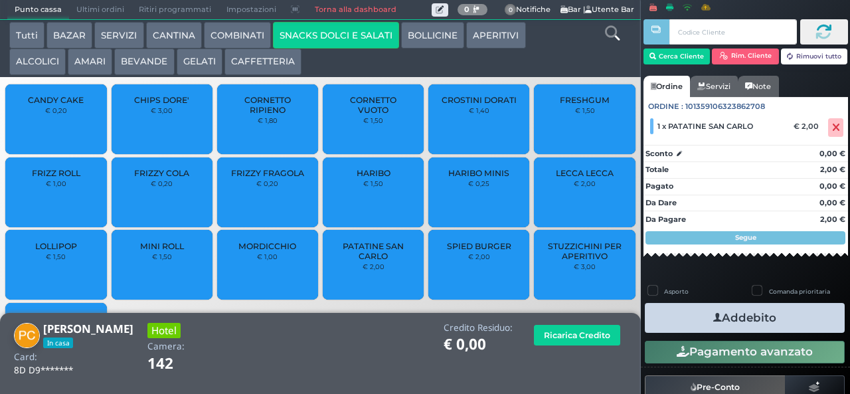
click at [198, 63] on button "GELATI" at bounding box center [200, 61] width 46 height 27
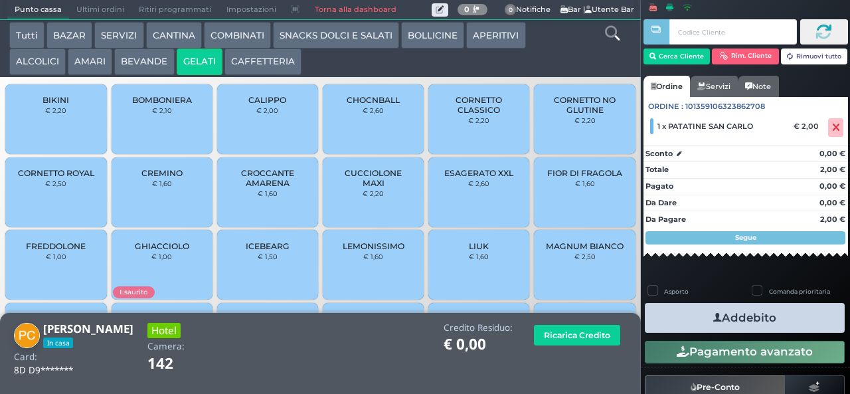
click at [175, 283] on div "GHIACCIOLO € 1,00" at bounding box center [162, 265] width 101 height 70
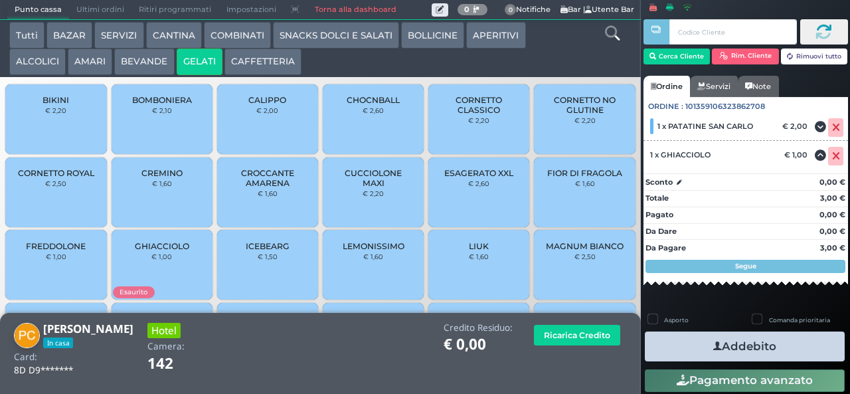
click at [778, 347] on button "Addebito" at bounding box center [745, 346] width 200 height 30
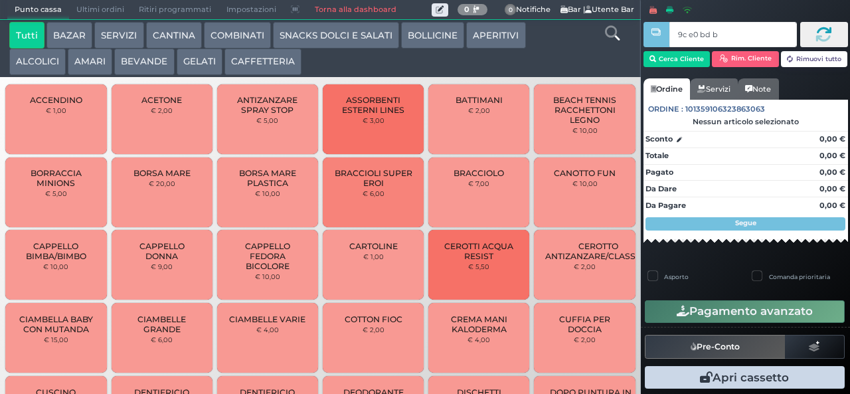
type input "9c e0 bd b9"
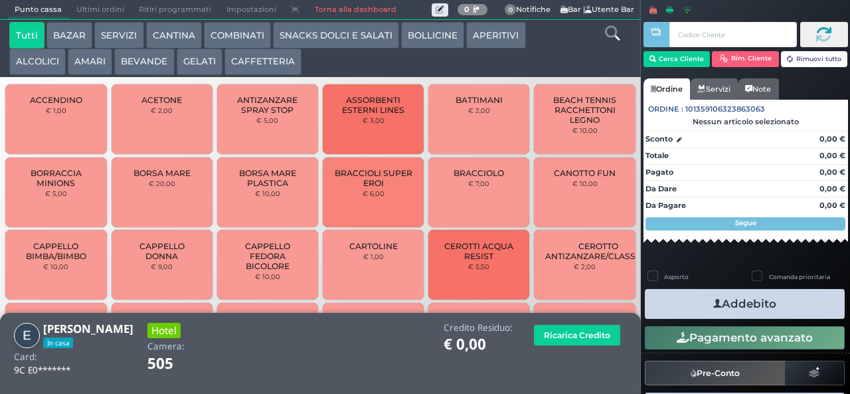
click at [337, 36] on button "SNACKS DOLCI E SALATI" at bounding box center [336, 35] width 126 height 27
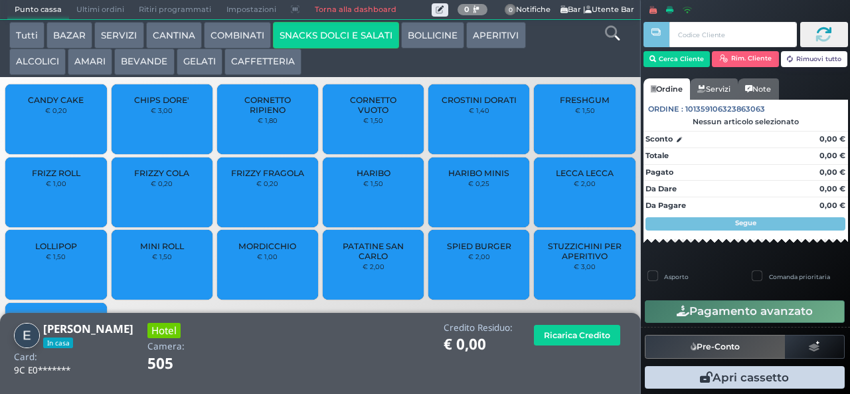
click at [68, 251] on span "LOLLIPOP" at bounding box center [56, 246] width 42 height 10
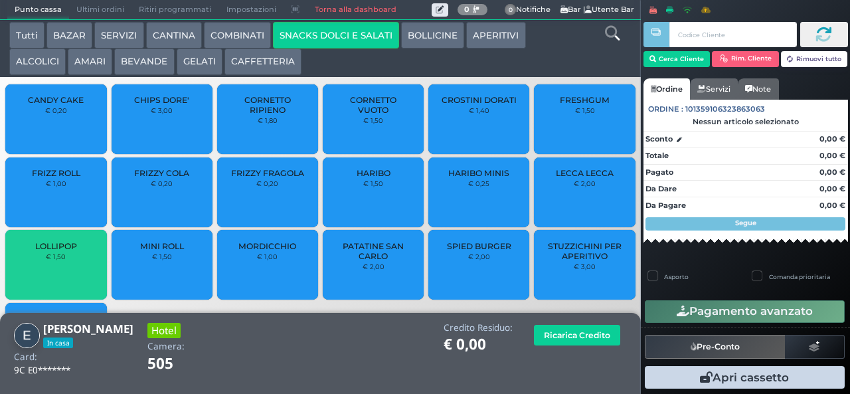
click at [68, 251] on span "LOLLIPOP" at bounding box center [56, 246] width 42 height 10
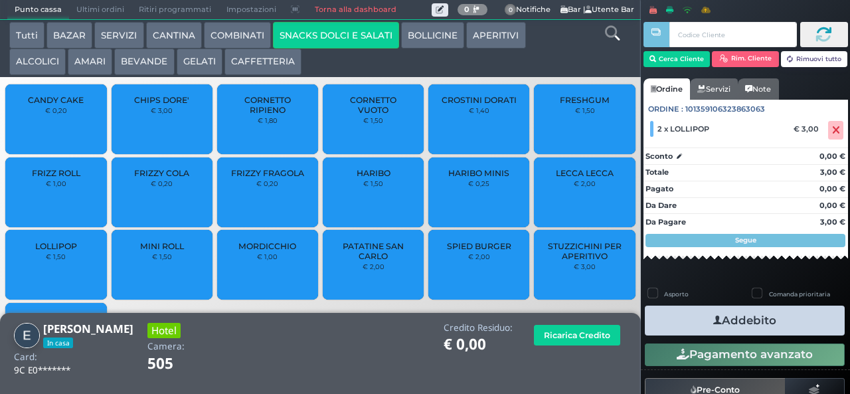
click at [775, 319] on button "Addebito" at bounding box center [745, 320] width 200 height 30
